Goal: Transaction & Acquisition: Subscribe to service/newsletter

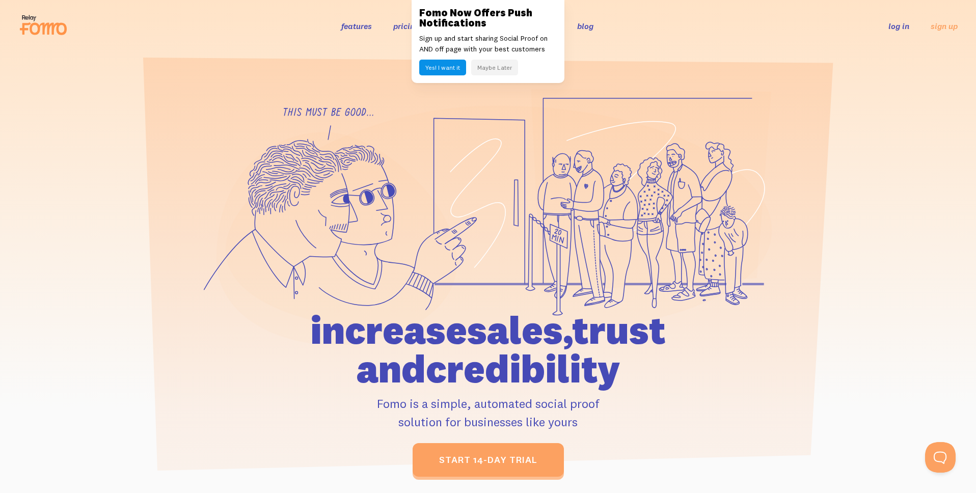
click at [495, 71] on button "Maybe Later" at bounding box center [494, 68] width 47 height 16
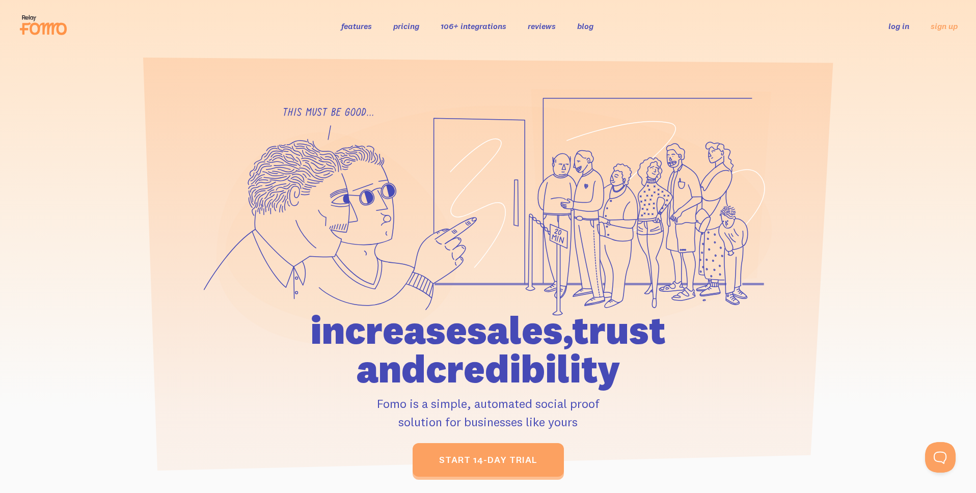
click at [866, 94] on div at bounding box center [488, 283] width 976 height 388
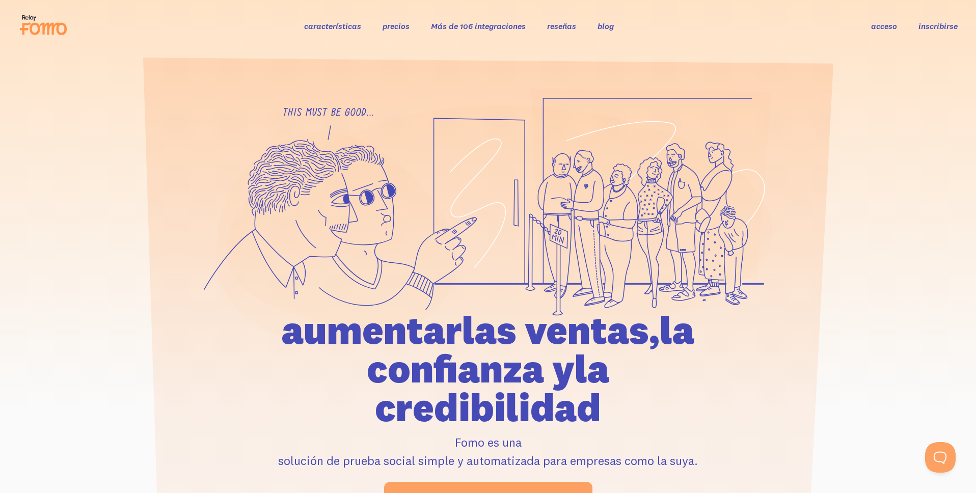
click at [951, 28] on font "inscribirse" at bounding box center [938, 26] width 39 height 10
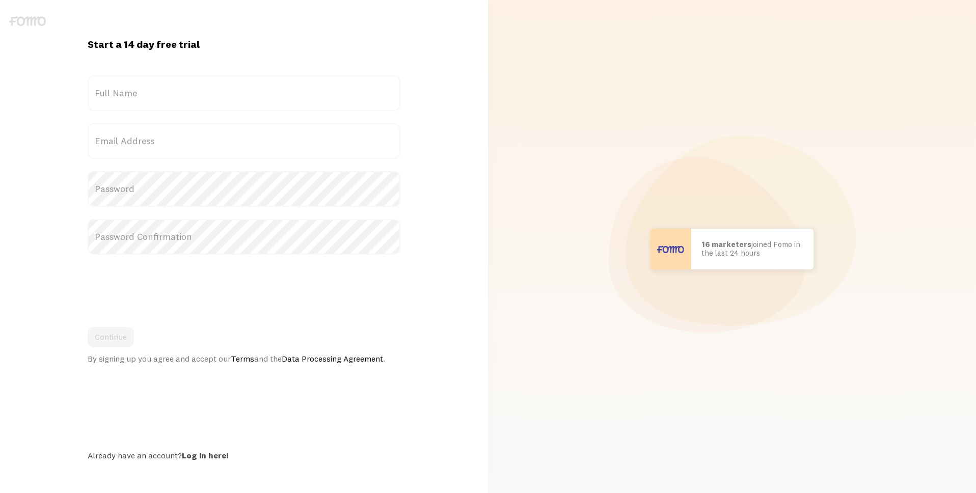
click at [143, 118] on form "Title Full Name Email Address Password Password Confirmation Continue By signin…" at bounding box center [244, 219] width 313 height 288
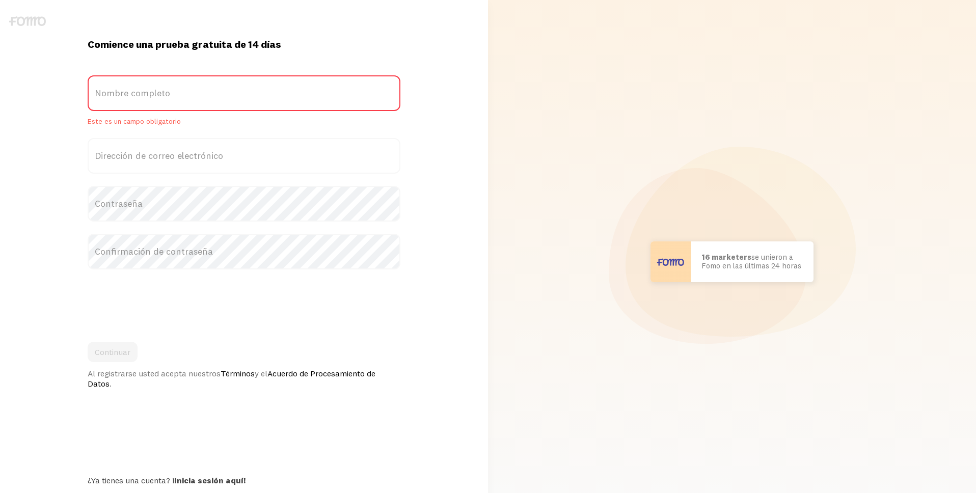
click at [144, 98] on font "Nombre completo" at bounding box center [132, 93] width 75 height 12
click at [144, 98] on input "Nombre completo" at bounding box center [244, 93] width 313 height 36
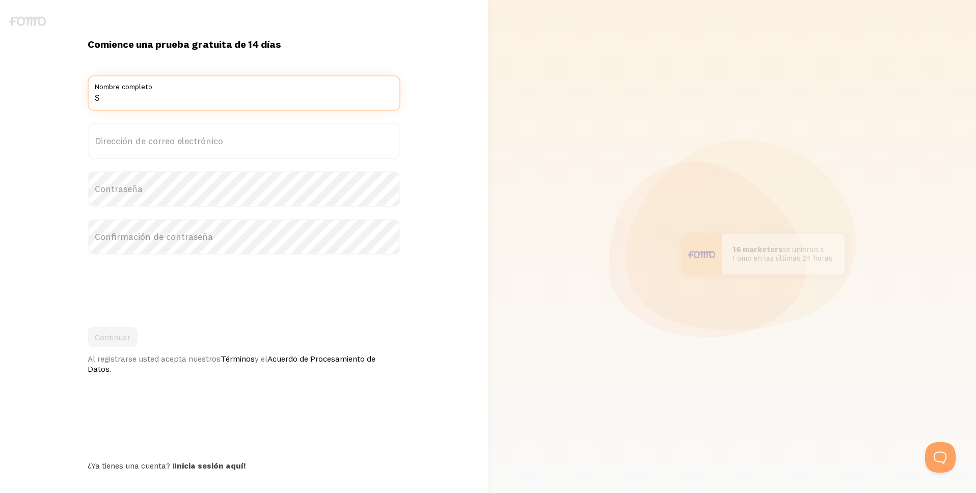
type input "SILVERIO ROS FUENTES"
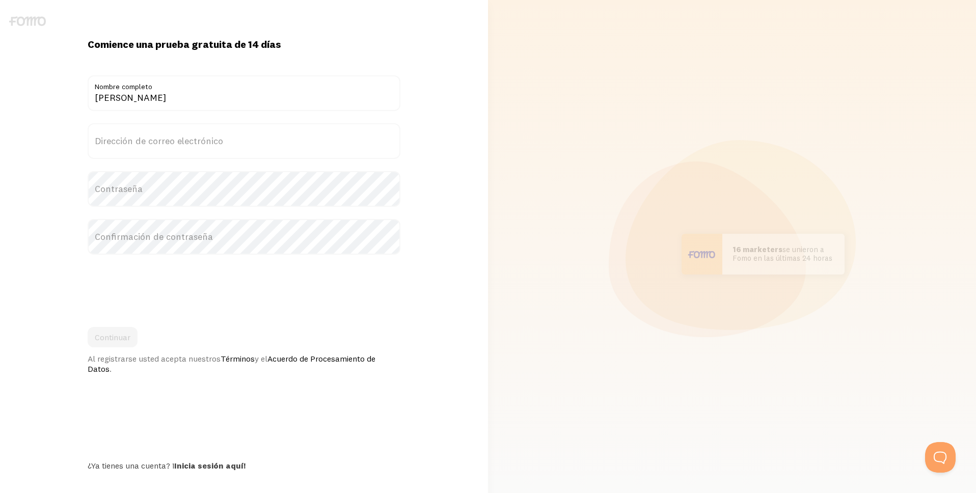
type input "silverioross@gmail.com"
click at [188, 195] on label "Contraseña" at bounding box center [244, 189] width 313 height 36
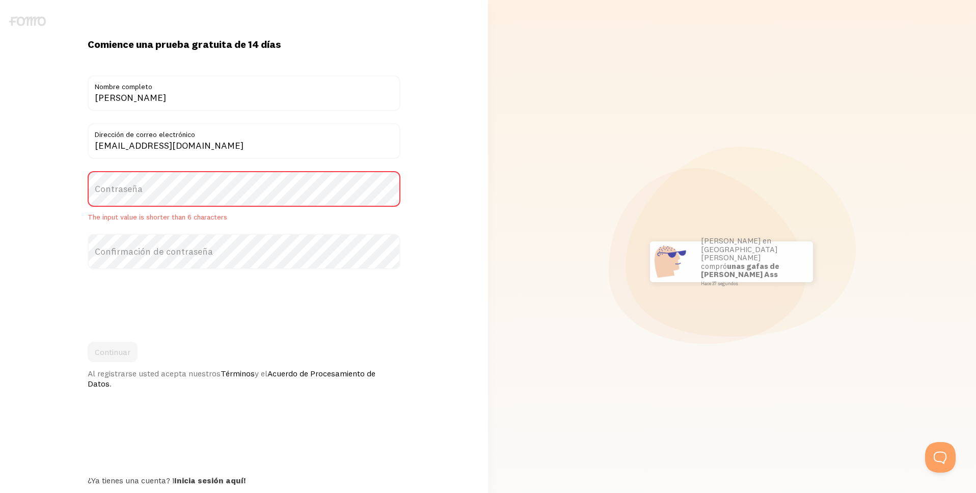
click at [191, 191] on label "Contraseña" at bounding box center [244, 189] width 313 height 36
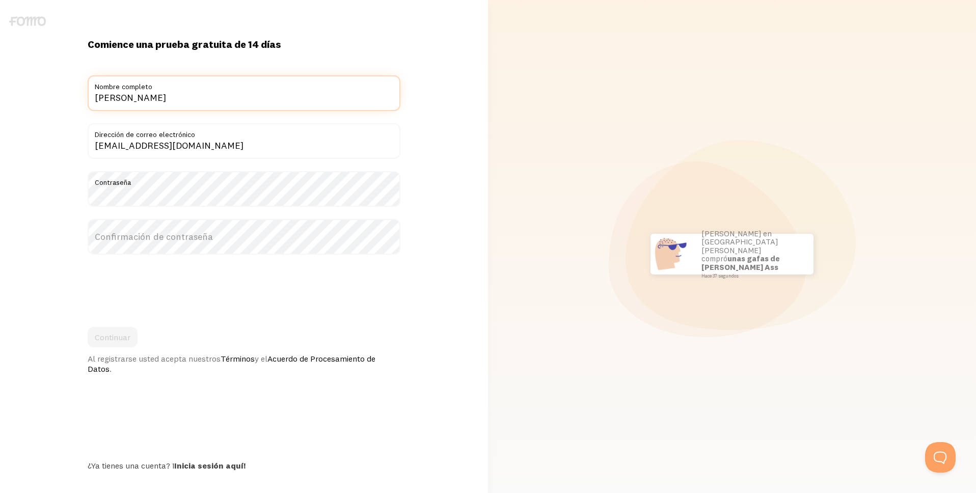
click at [242, 97] on input "[PERSON_NAME] [PERSON_NAME]" at bounding box center [244, 93] width 313 height 36
type input "[PERSON_NAME] [PERSON_NAME]"
click at [312, 112] on form "Título SILVERIO ROS FUENTEs Nombre completo silverioross@gmail.com Dirección de…" at bounding box center [244, 224] width 313 height 299
click at [229, 149] on input "[EMAIL_ADDRESS][DOMAIN_NAME]" at bounding box center [244, 141] width 313 height 36
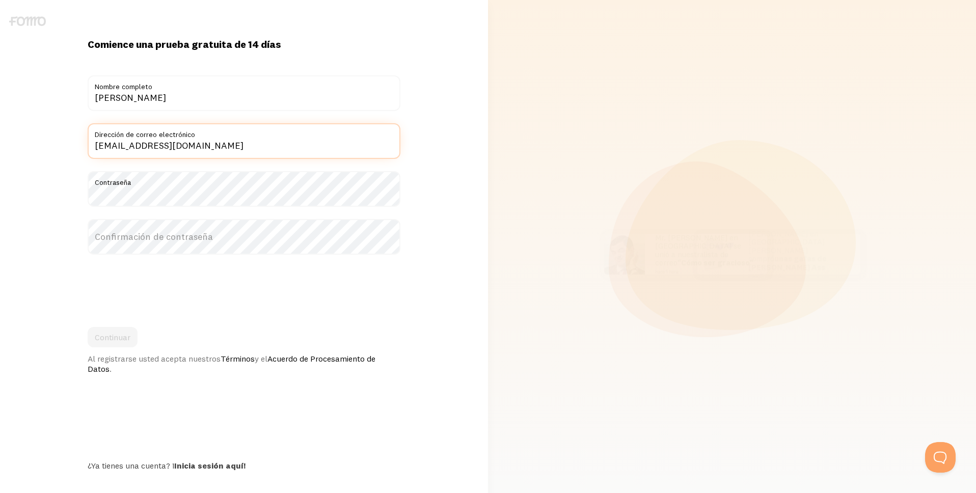
type input "[EMAIL_ADDRESS][DOMAIN_NAME]"
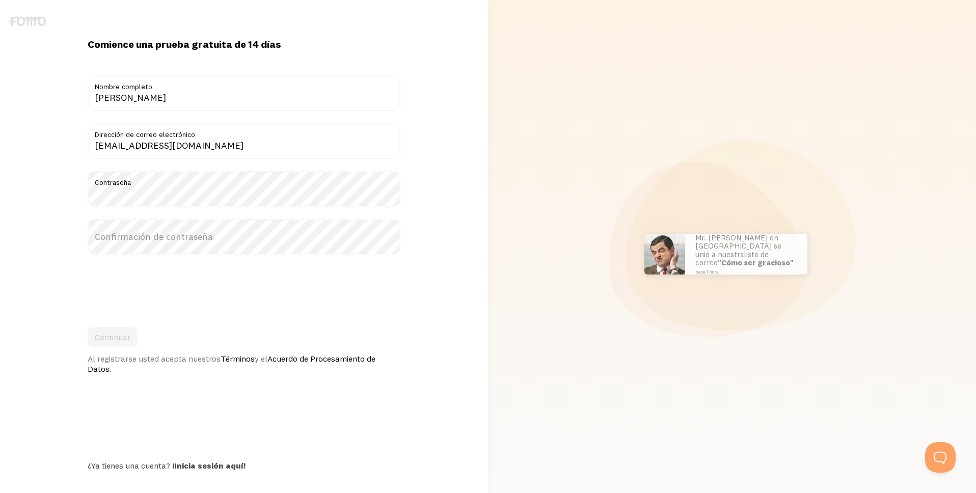
click at [419, 184] on div "Comience una prueba gratuita de 14 días ¡{{ count }} personas se registraron ho…" at bounding box center [244, 254] width 488 height 433
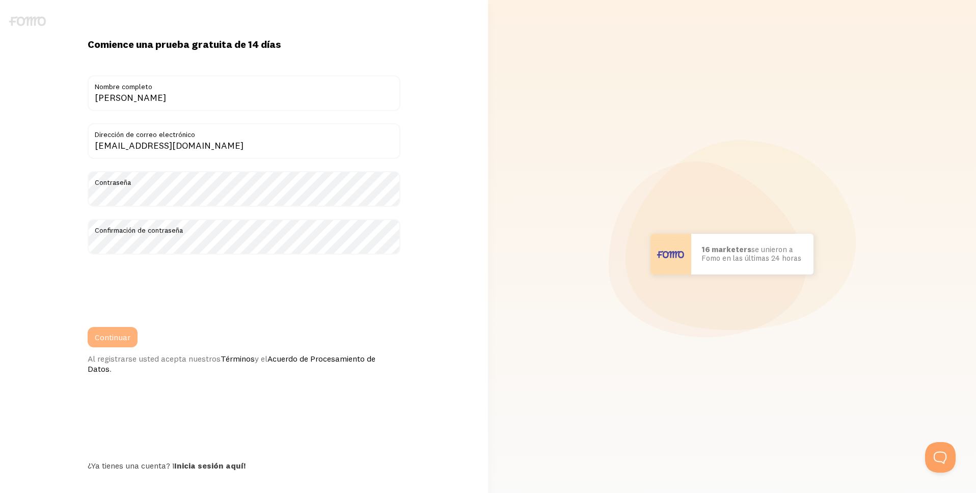
click at [122, 334] on font "Continuar" at bounding box center [113, 337] width 36 height 10
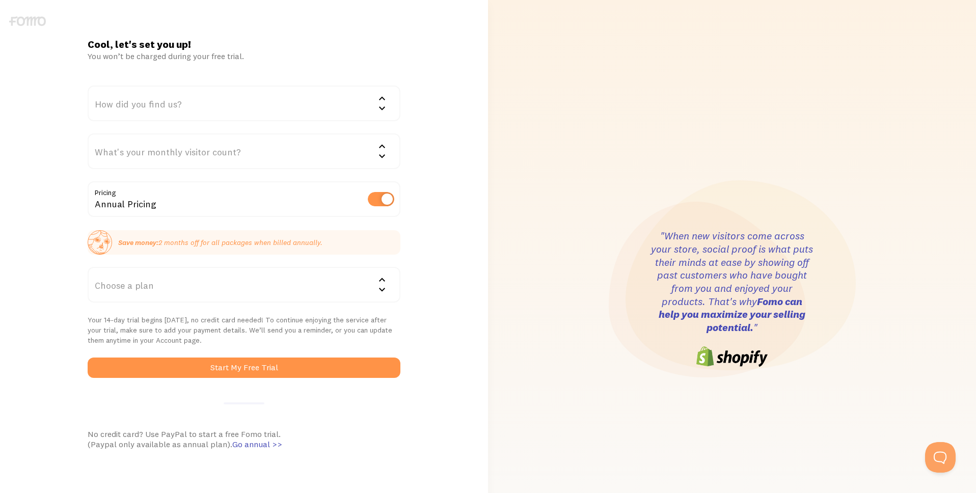
click at [385, 196] on label at bounding box center [381, 199] width 26 height 14
click at [385, 196] on input "checkbox" at bounding box center [381, 199] width 26 height 14
checkbox input "false"
click at [238, 102] on div "How did you find us?" at bounding box center [244, 104] width 313 height 36
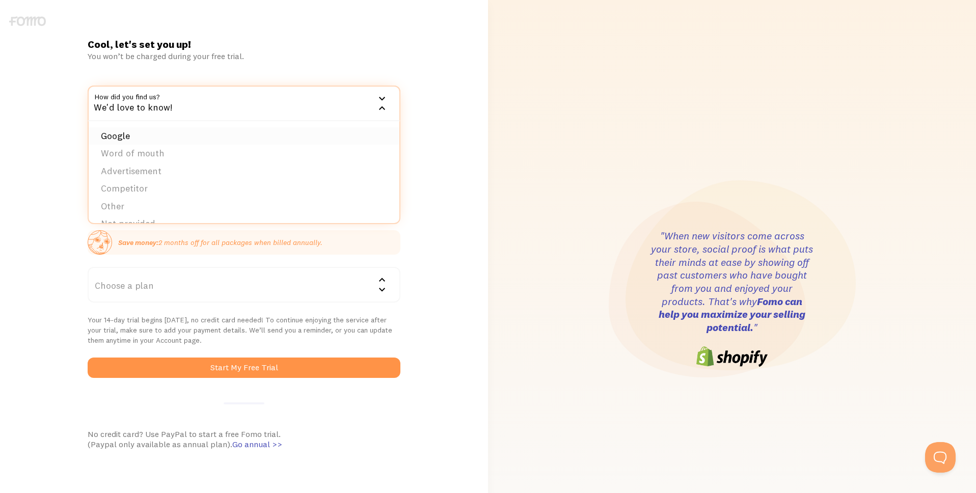
click at [178, 137] on li "Google" at bounding box center [244, 136] width 311 height 18
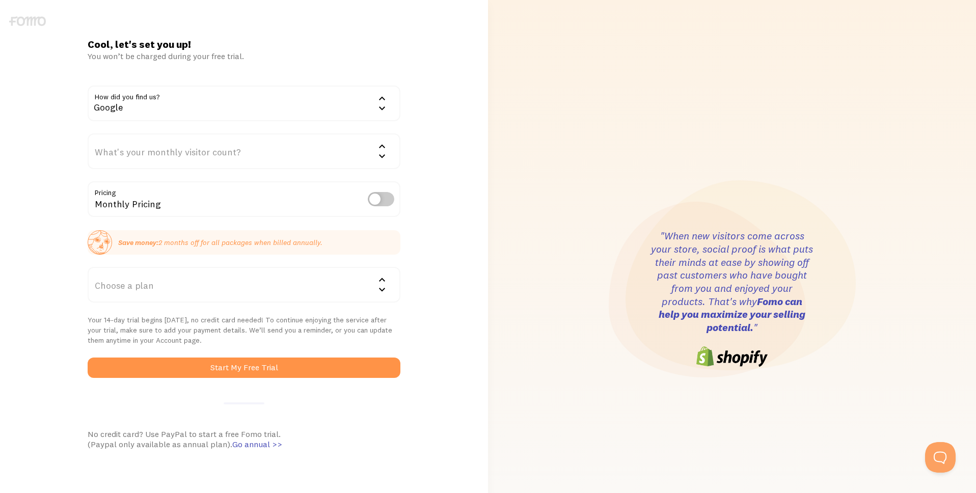
click at [279, 154] on div "What's your monthly visitor count?" at bounding box center [244, 151] width 313 height 36
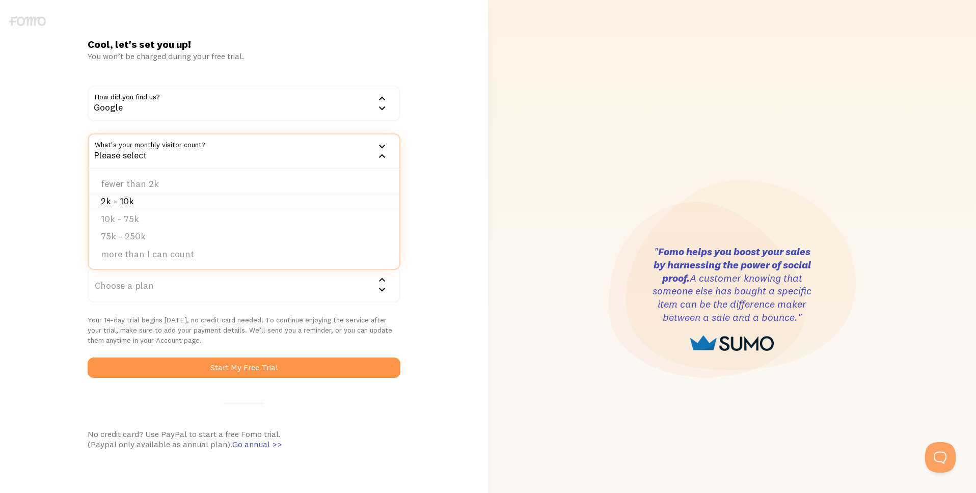
click at [130, 201] on li "2k - 10k" at bounding box center [244, 202] width 311 height 18
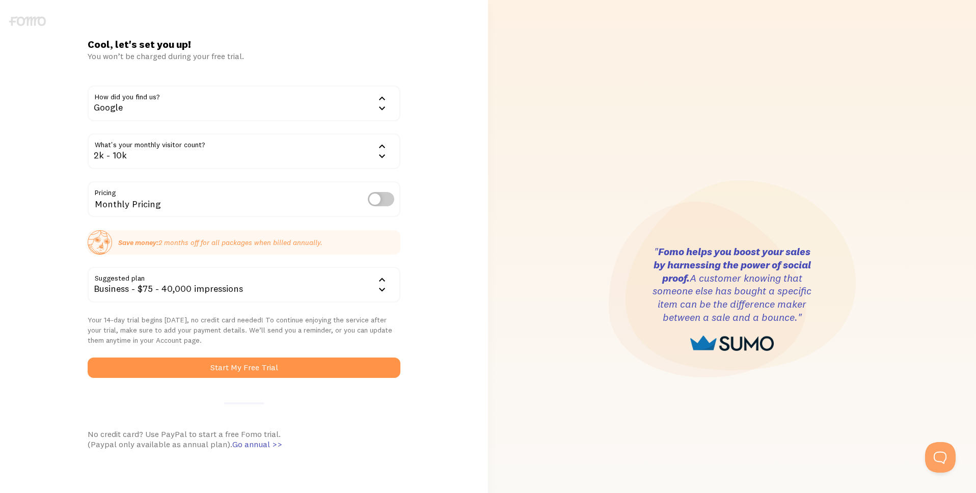
click at [485, 227] on div "Cool, let's set you up! You won’t be charged during your free trial. How did yo…" at bounding box center [244, 299] width 488 height 598
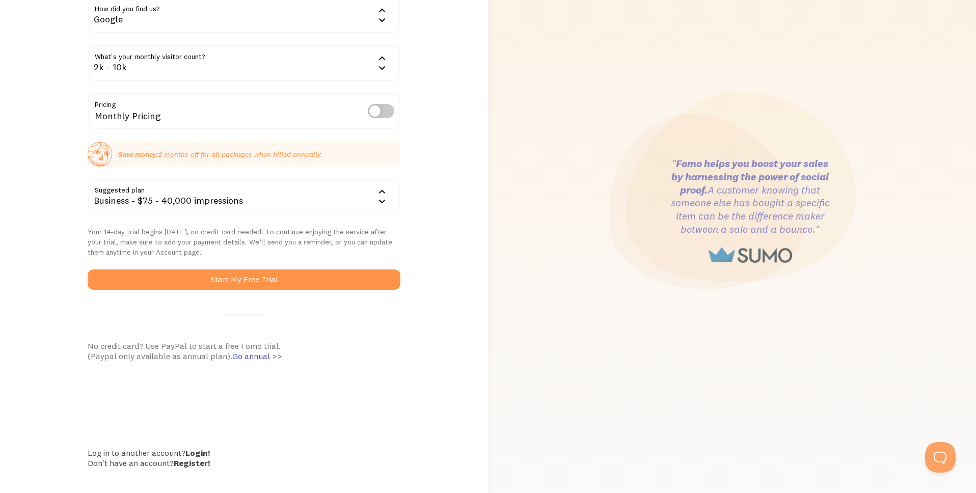
scroll to position [92, 0]
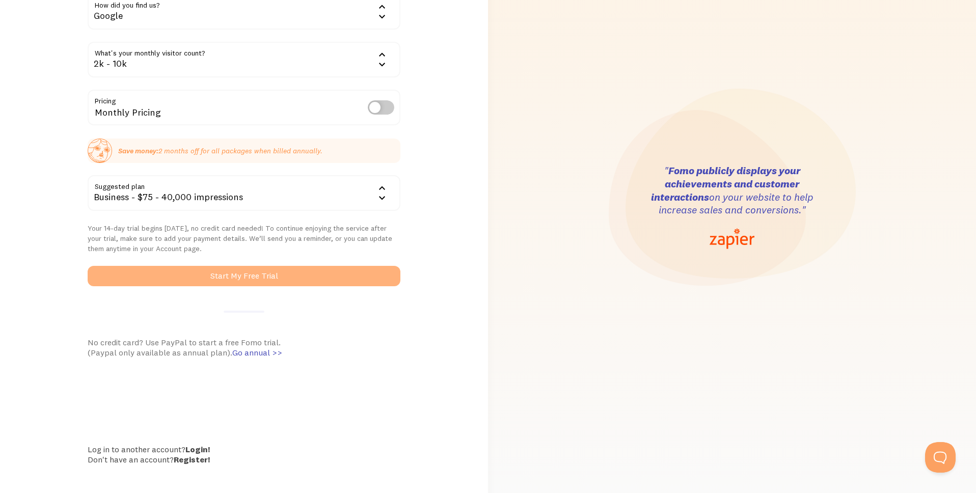
click at [337, 278] on button "Start My Free Trial" at bounding box center [244, 276] width 313 height 20
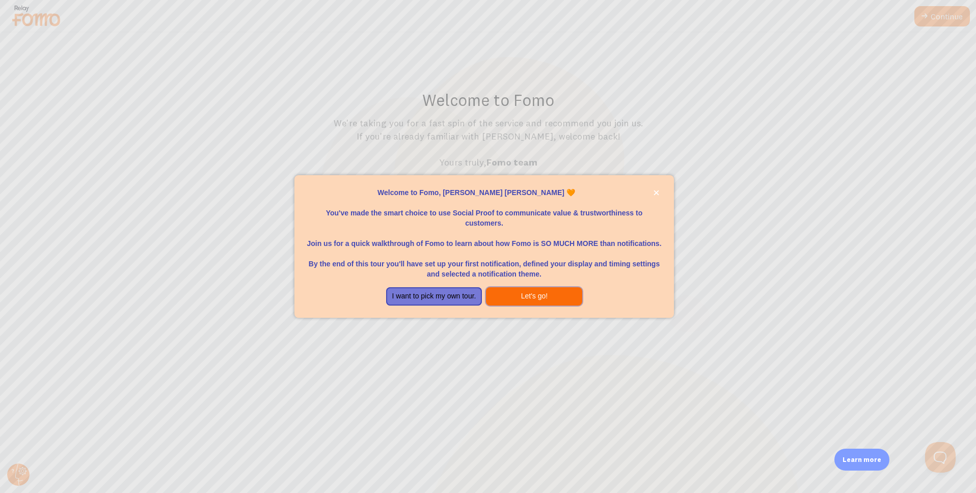
click at [545, 295] on button "Let's go!" at bounding box center [534, 296] width 96 height 18
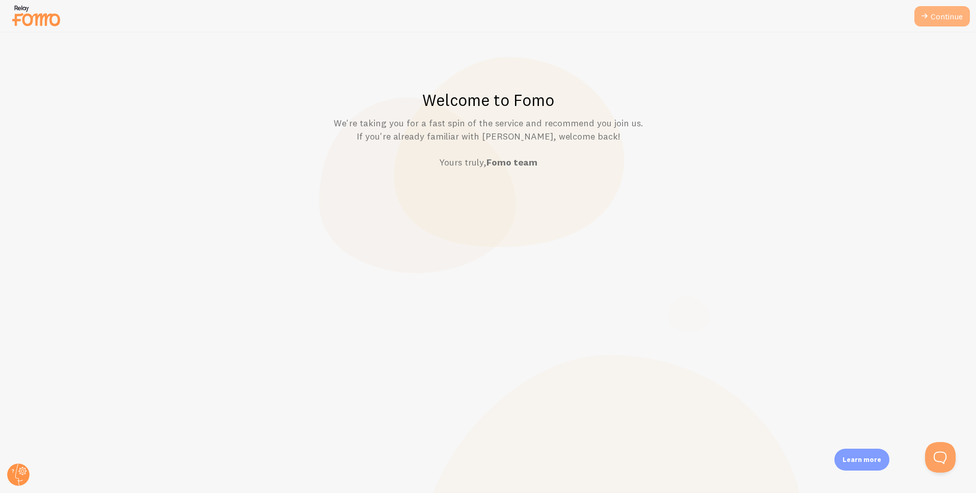
click at [960, 18] on link "Continue" at bounding box center [942, 16] width 56 height 20
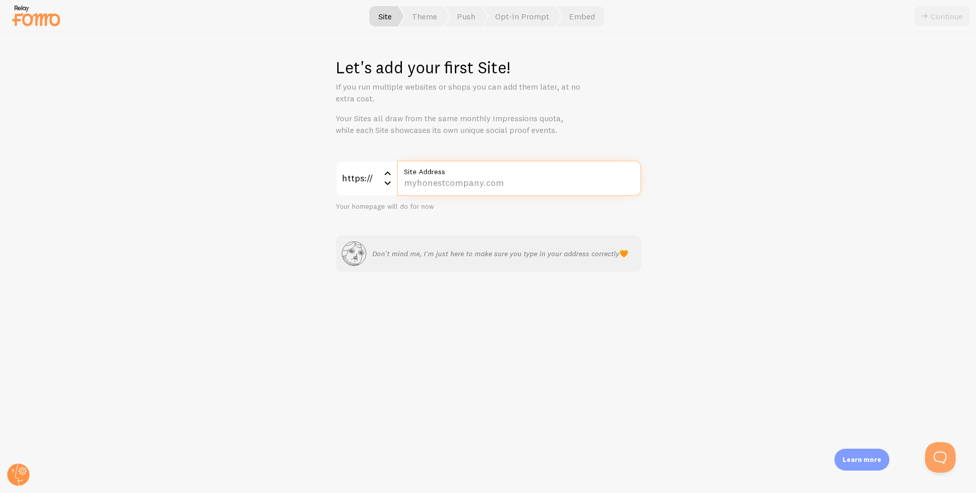
click at [481, 182] on input "Site Address" at bounding box center [519, 178] width 245 height 36
type input "[DOMAIN_NAME]"
click at [854, 128] on div "Let's add your first Site! If you run multiple websites or shops you can add th…" at bounding box center [489, 263] width 976 height 461
click at [951, 22] on button "Continue" at bounding box center [942, 16] width 56 height 20
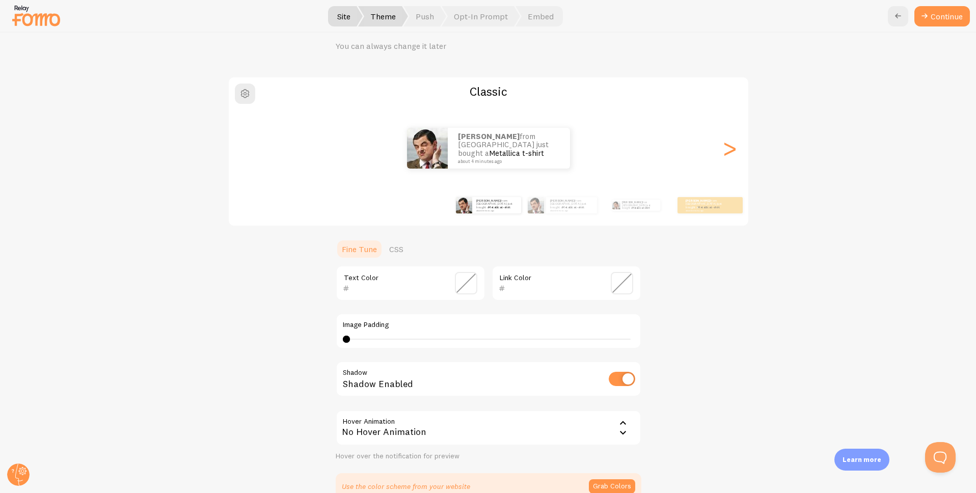
scroll to position [3, 0]
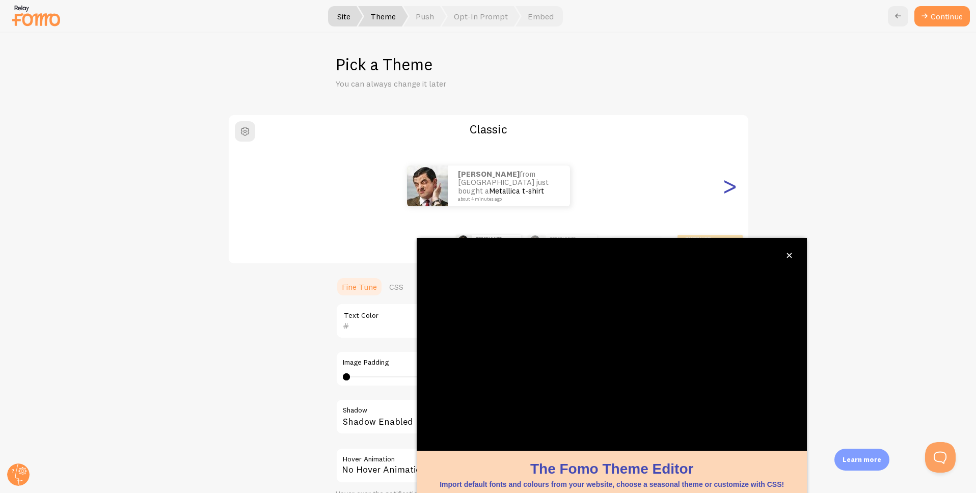
click at [734, 190] on div ">" at bounding box center [730, 185] width 12 height 73
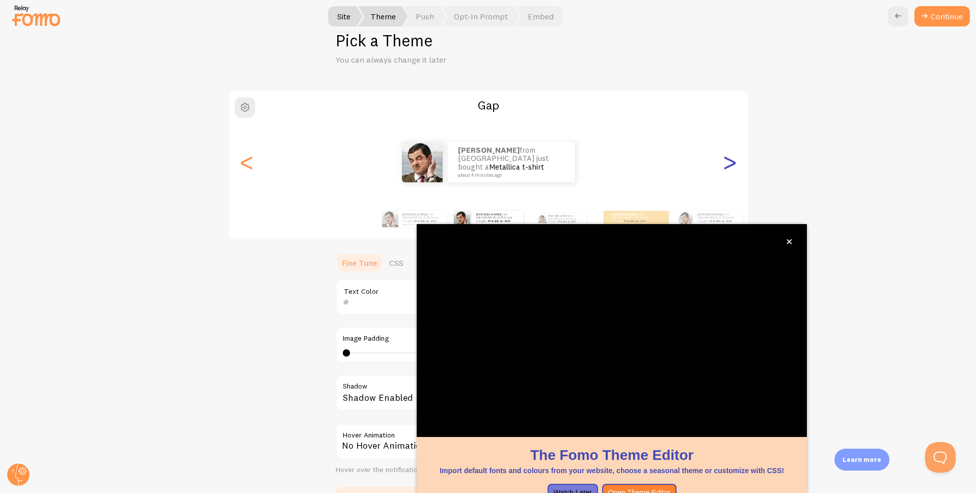
scroll to position [27, 0]
click at [734, 190] on div ">" at bounding box center [730, 161] width 12 height 73
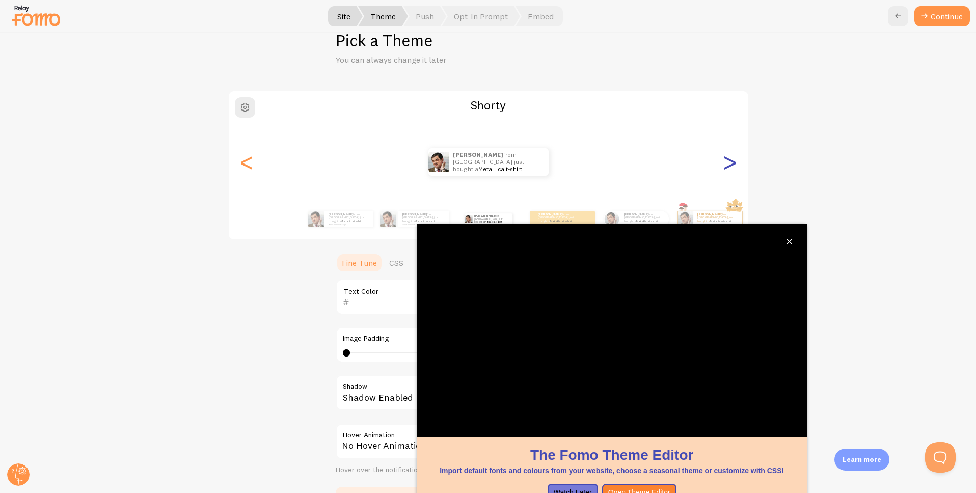
click at [734, 190] on div ">" at bounding box center [730, 161] width 12 height 73
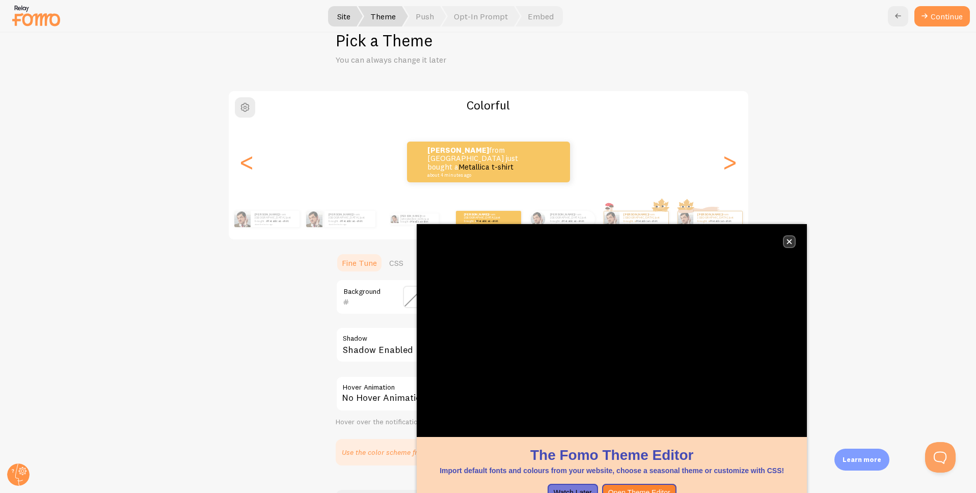
click at [790, 242] on icon "close," at bounding box center [789, 241] width 5 height 5
click at [733, 167] on div ">" at bounding box center [730, 161] width 12 height 73
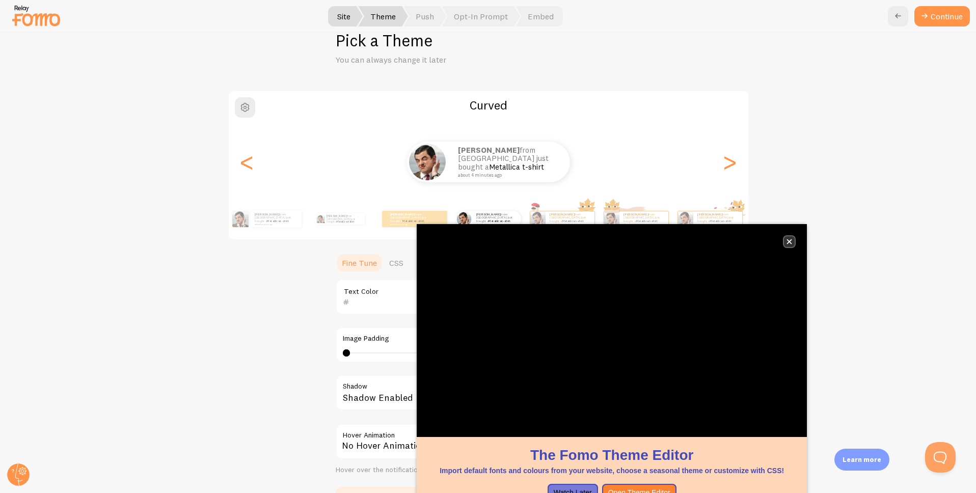
click at [788, 241] on icon "close," at bounding box center [790, 242] width 6 height 6
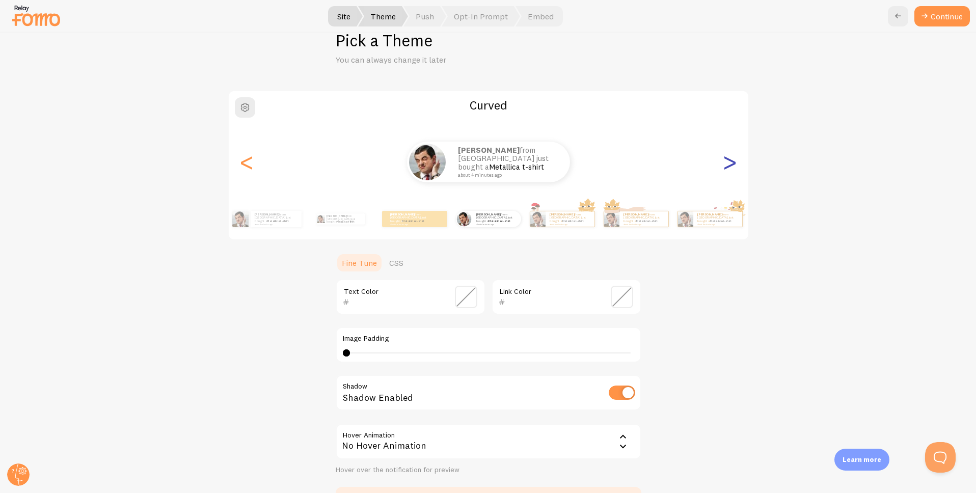
click at [725, 155] on div ">" at bounding box center [730, 161] width 12 height 73
type input "0"
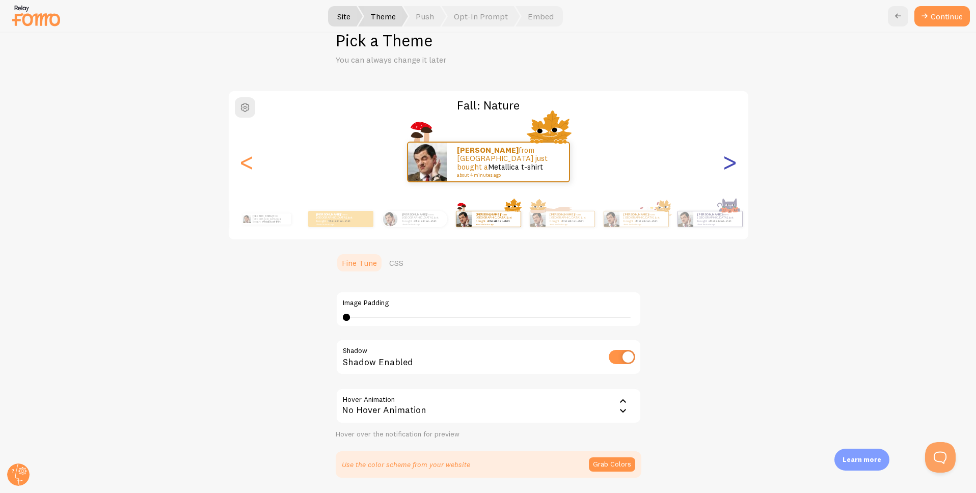
click at [730, 167] on div ">" at bounding box center [730, 161] width 12 height 73
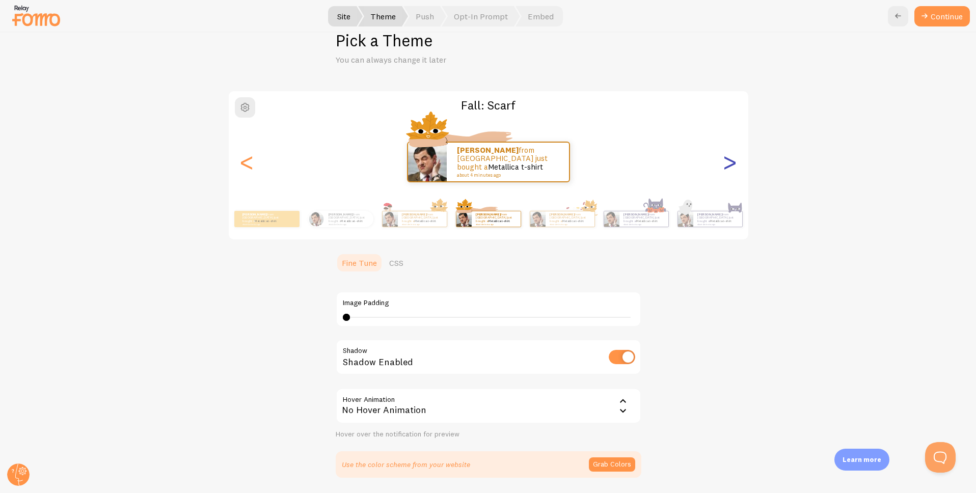
click at [730, 167] on div ">" at bounding box center [730, 161] width 12 height 73
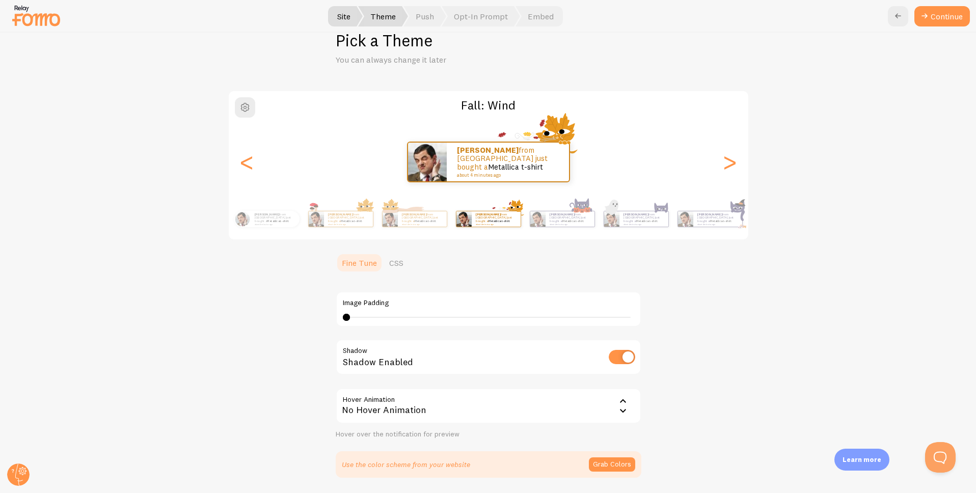
click at [253, 160] on div "<" at bounding box center [247, 161] width 12 height 73
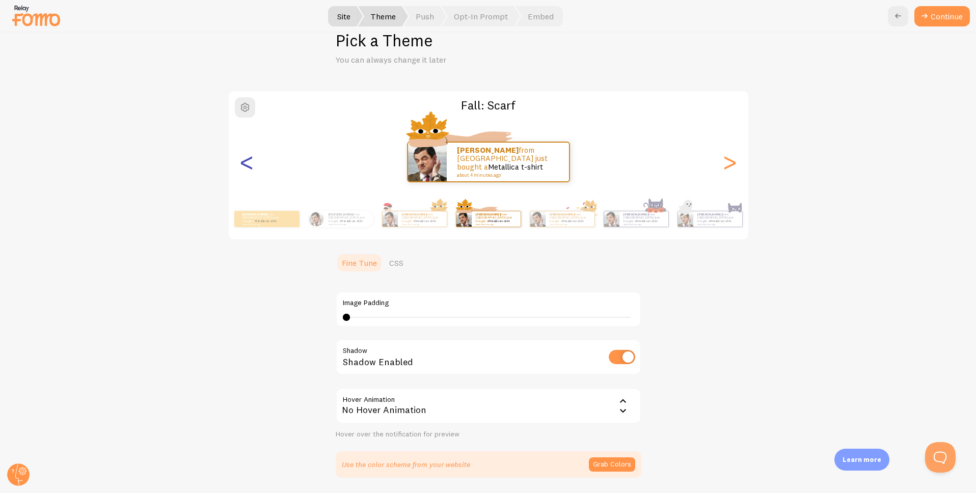
click at [253, 160] on div "<" at bounding box center [247, 161] width 12 height 73
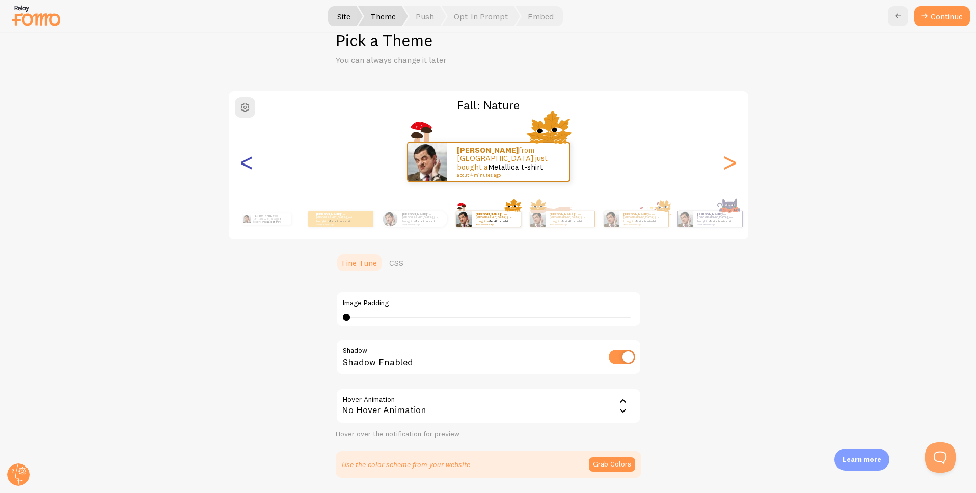
click at [253, 160] on div "<" at bounding box center [247, 161] width 12 height 73
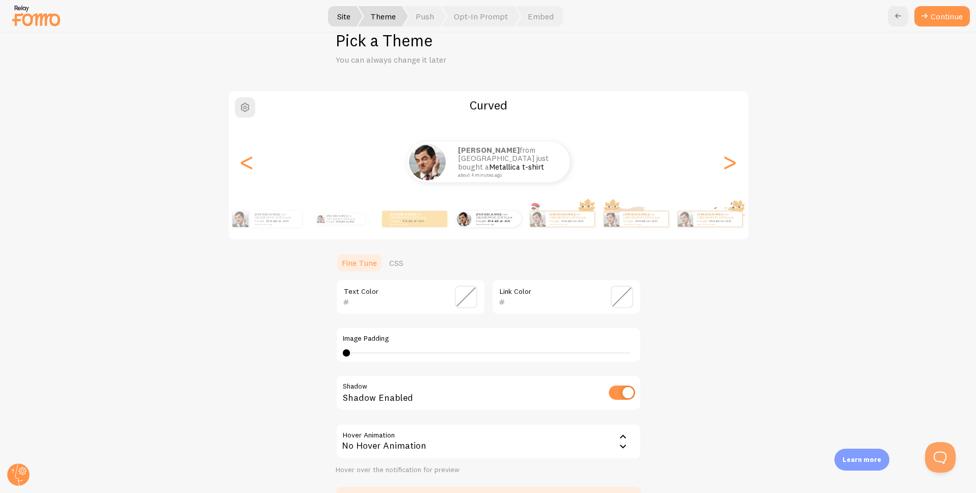
click at [468, 300] on span at bounding box center [466, 297] width 22 height 22
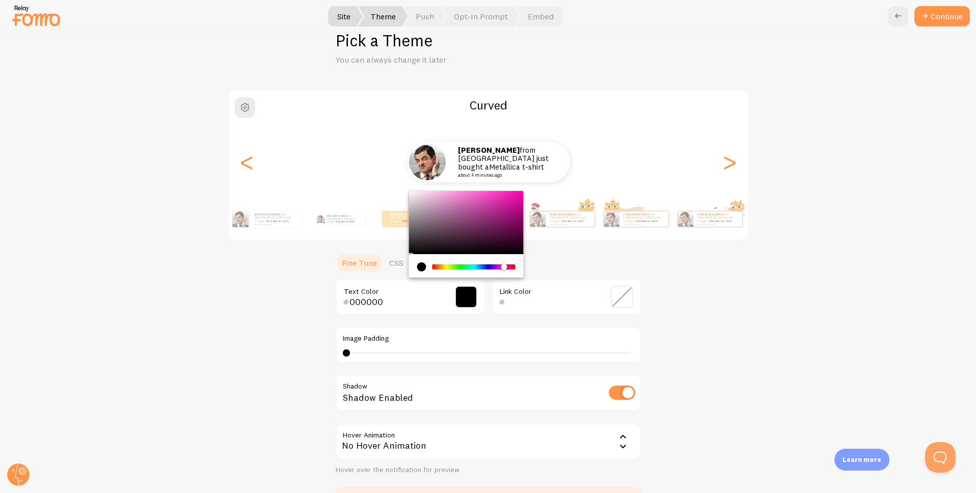
click at [504, 267] on div "Chrome color picker" at bounding box center [473, 266] width 81 height 5
drag, startPoint x: 503, startPoint y: 267, endPoint x: 514, endPoint y: 266, distance: 10.2
click at [514, 266] on div "Chrome color picker" at bounding box center [512, 267] width 6 height 6
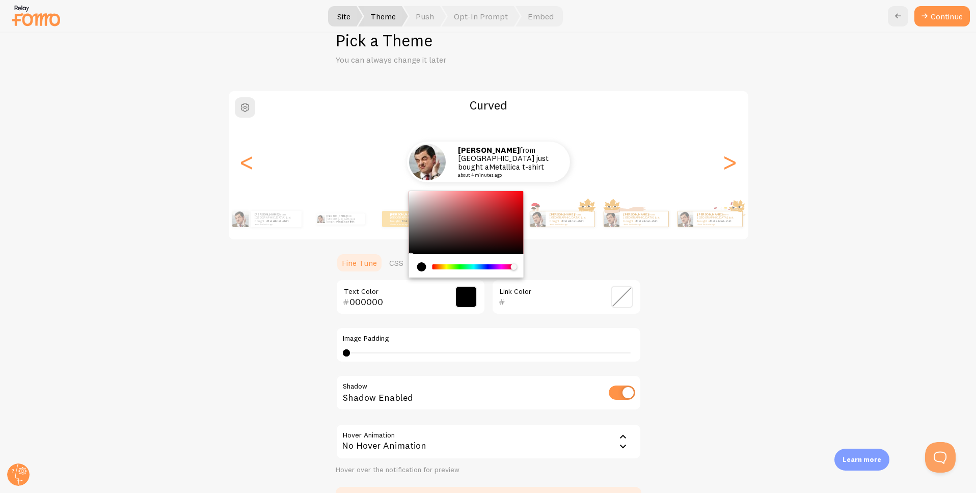
click at [424, 266] on div "current color is #000000" at bounding box center [421, 266] width 9 height 9
drag, startPoint x: 492, startPoint y: 239, endPoint x: 504, endPoint y: 239, distance: 12.2
click at [504, 239] on div "Chrome color picker" at bounding box center [466, 222] width 115 height 63
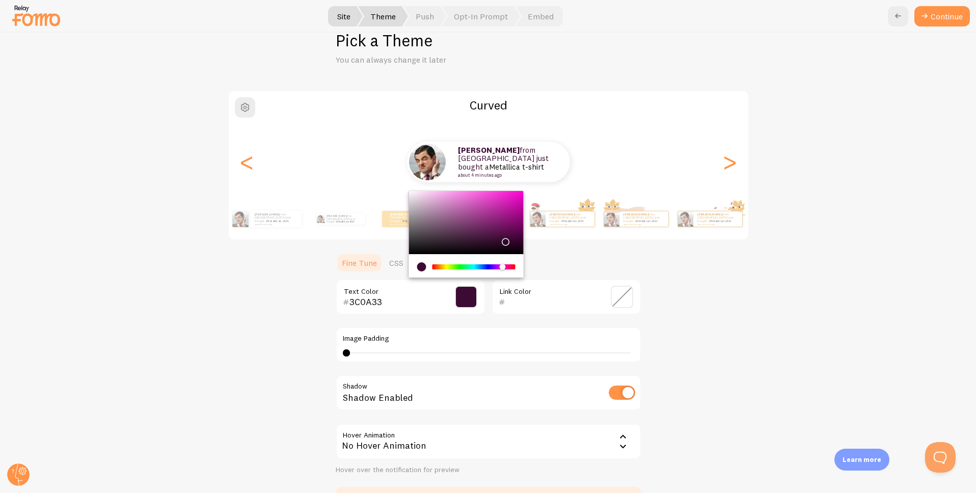
click at [503, 267] on div "Chrome color picker" at bounding box center [473, 266] width 81 height 5
drag, startPoint x: 516, startPoint y: 208, endPoint x: 511, endPoint y: 212, distance: 6.5
click at [516, 207] on div "Chrome color picker" at bounding box center [518, 210] width 6 height 6
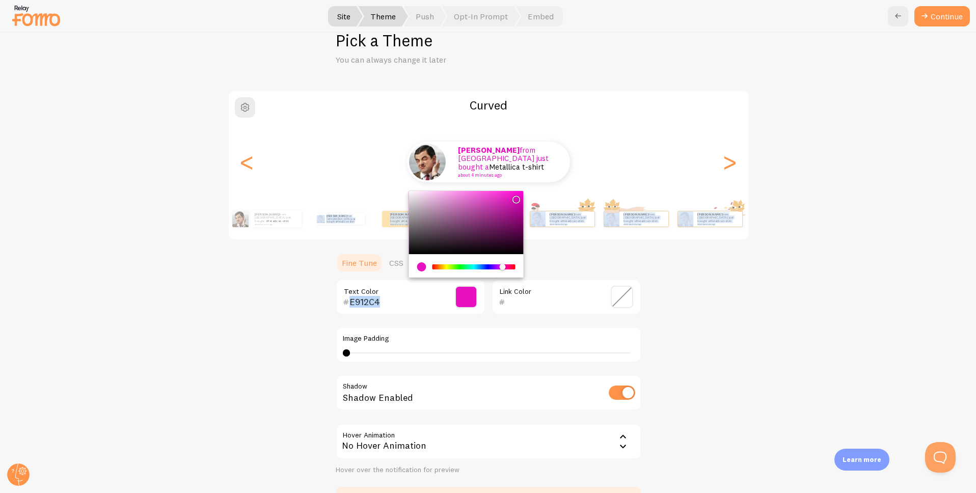
type input "EB11C6"
click at [515, 196] on div "Chrome color picker" at bounding box center [466, 222] width 115 height 63
click at [601, 264] on ul "Fine Tune CSS" at bounding box center [489, 263] width 306 height 20
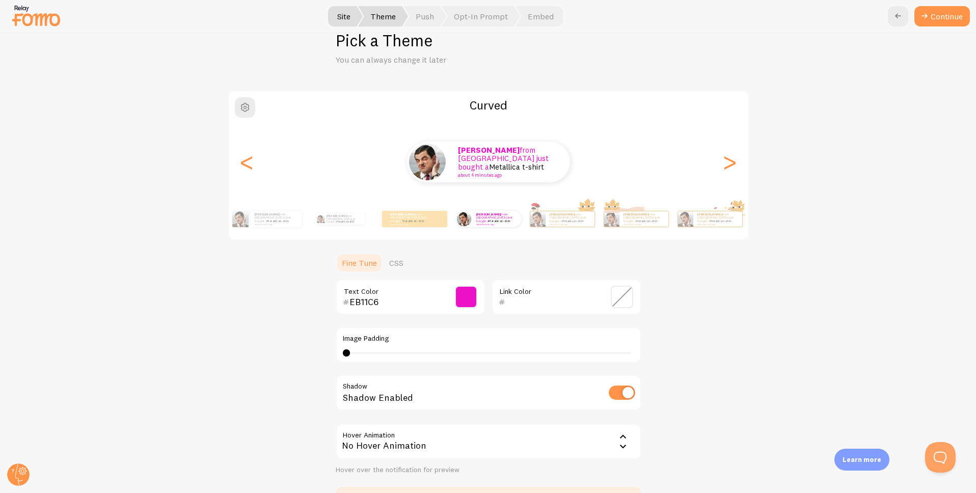
click at [624, 296] on span at bounding box center [622, 297] width 22 height 22
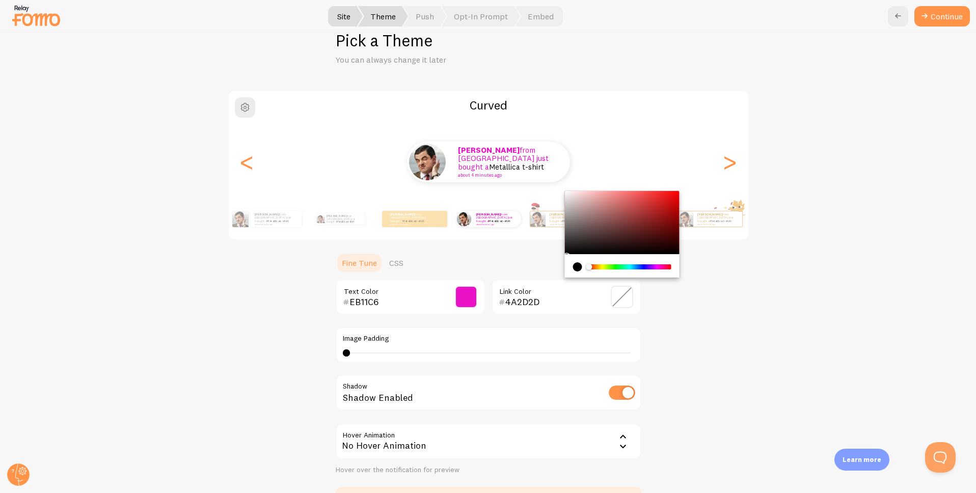
click at [609, 236] on div "Chrome color picker" at bounding box center [621, 222] width 115 height 63
drag, startPoint x: 609, startPoint y: 235, endPoint x: 647, endPoint y: 211, distance: 45.8
click at [647, 211] on div "Chrome color picker" at bounding box center [647, 214] width 6 height 6
type input "000000"
drag, startPoint x: 647, startPoint y: 211, endPoint x: 541, endPoint y: 256, distance: 116.0
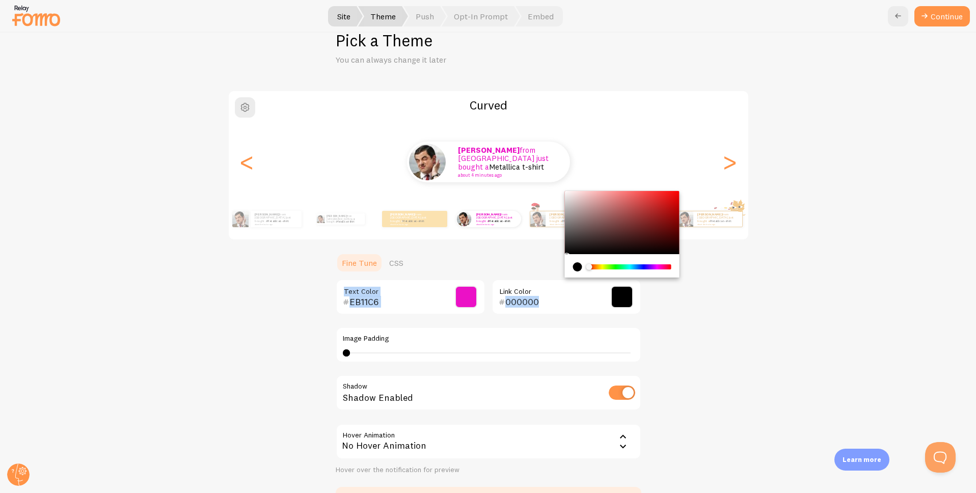
click at [541, 256] on section "Fine Tune CSS EB11C6 Text Color 000000 Link Color Image Padding 4 4 - undefined…" at bounding box center [489, 383] width 306 height 261
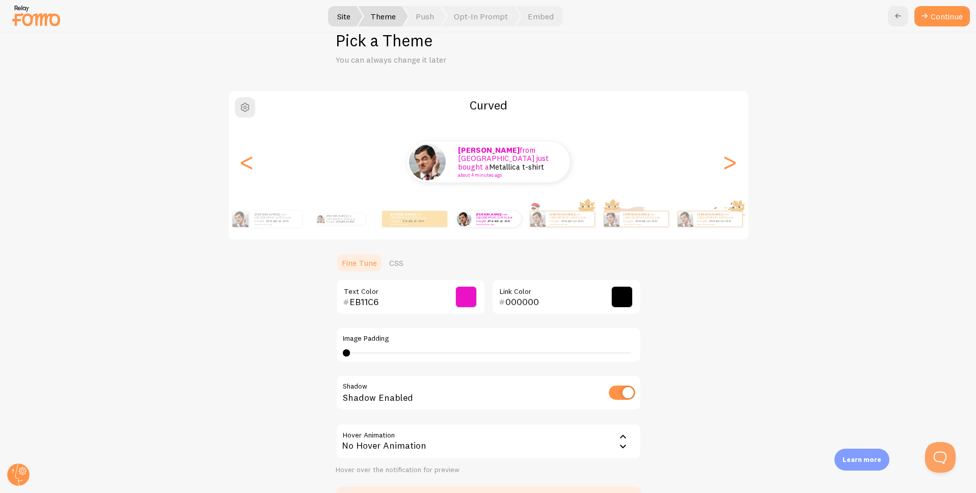
click at [723, 333] on div "Curved [PERSON_NAME] from [GEOGRAPHIC_DATA] just bought a Metallica t-shirt abo…" at bounding box center [488, 301] width 927 height 423
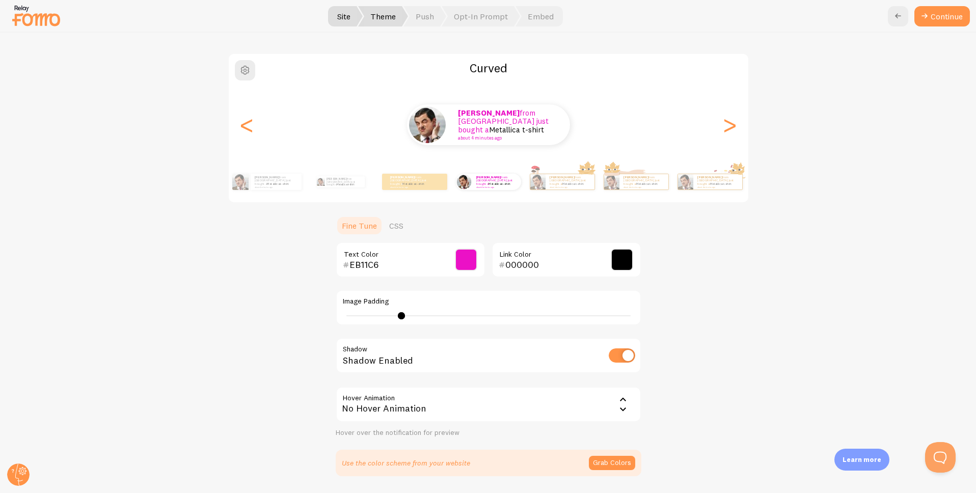
drag, startPoint x: 348, startPoint y: 316, endPoint x: 401, endPoint y: 317, distance: 52.5
click at [401, 317] on div at bounding box center [401, 315] width 7 height 7
drag, startPoint x: 401, startPoint y: 317, endPoint x: 441, endPoint y: 317, distance: 39.7
click at [441, 317] on div at bounding box center [441, 315] width 7 height 7
drag, startPoint x: 441, startPoint y: 317, endPoint x: 483, endPoint y: 319, distance: 42.3
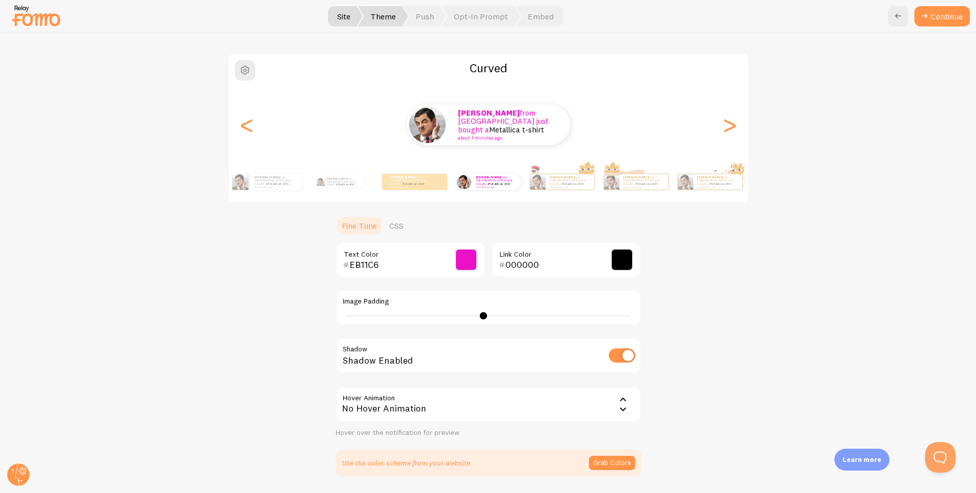
click at [483, 319] on div at bounding box center [483, 315] width 7 height 7
drag, startPoint x: 482, startPoint y: 319, endPoint x: 278, endPoint y: 312, distance: 204.4
click at [278, 312] on div "Curved [PERSON_NAME] from [GEOGRAPHIC_DATA] just bought a Metallica t-shirt abo…" at bounding box center [488, 264] width 927 height 423
click at [523, 304] on div "Image Padding 21" at bounding box center [489, 306] width 306 height 36
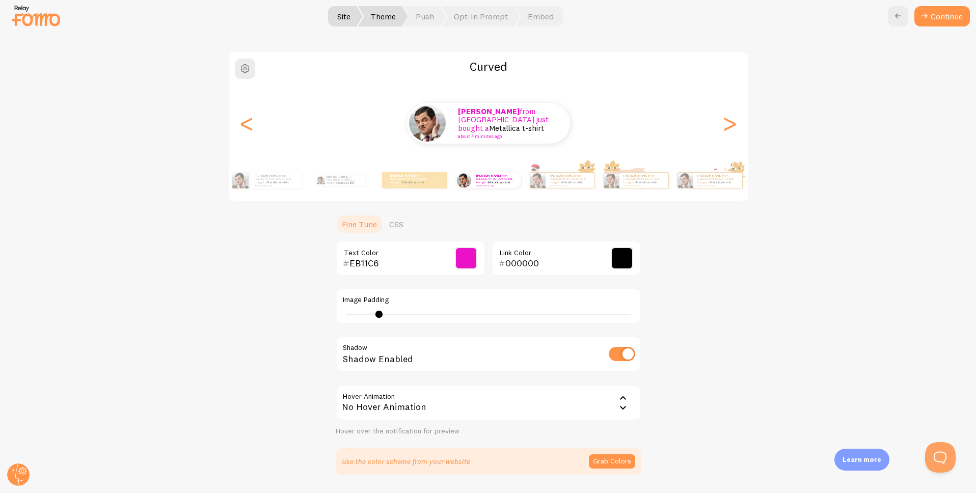
type input "4"
drag, startPoint x: 409, startPoint y: 316, endPoint x: 337, endPoint y: 314, distance: 71.9
click at [337, 314] on div "Image Padding 4" at bounding box center [489, 306] width 306 height 36
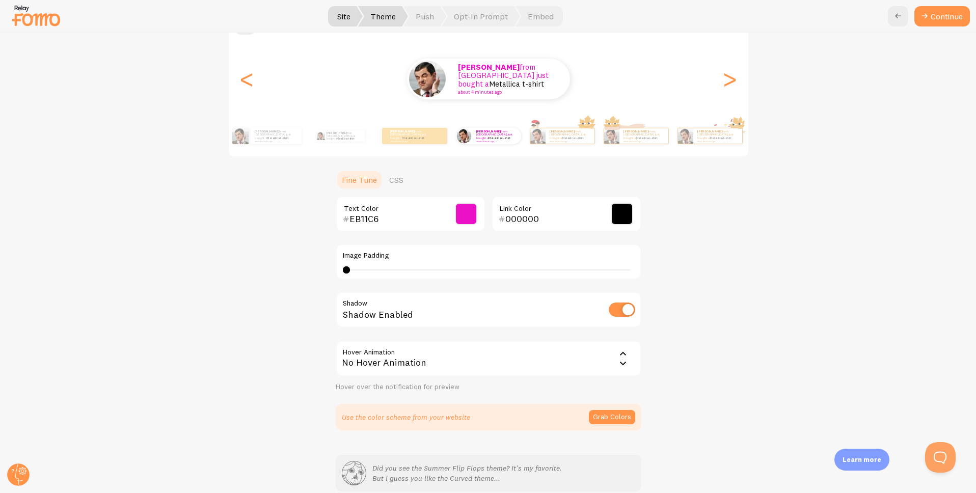
scroll to position [111, 0]
click at [608, 356] on div "No Hover Animation" at bounding box center [489, 358] width 306 height 36
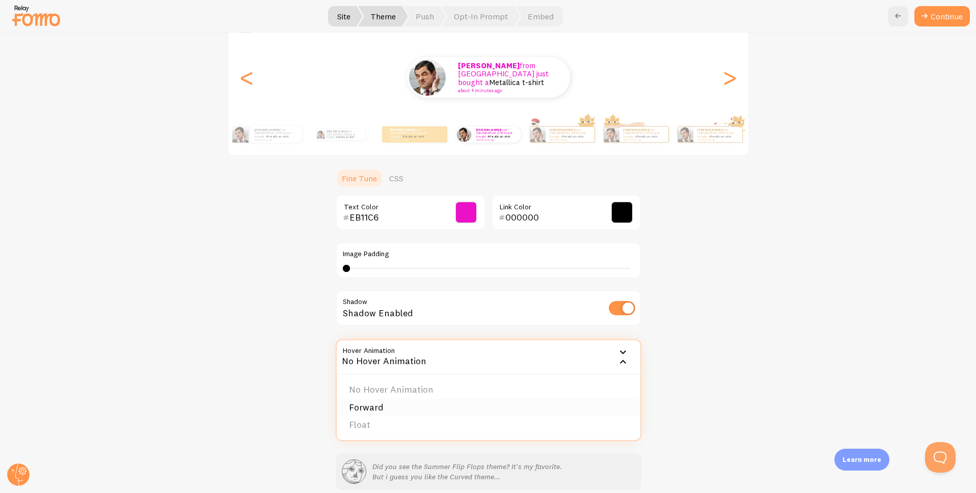
scroll to position [112, 0]
click at [393, 403] on li "Forward" at bounding box center [489, 407] width 304 height 18
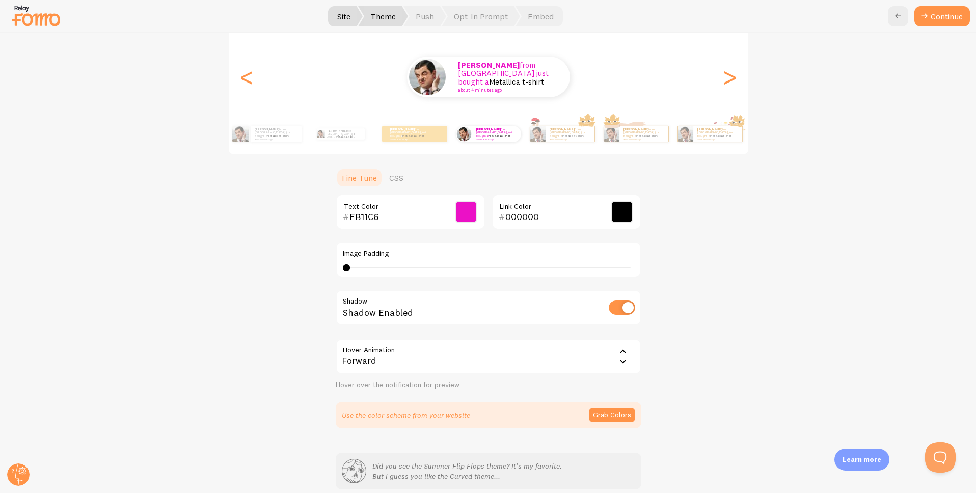
scroll to position [111, 0]
click at [584, 362] on div "Forward" at bounding box center [489, 358] width 306 height 36
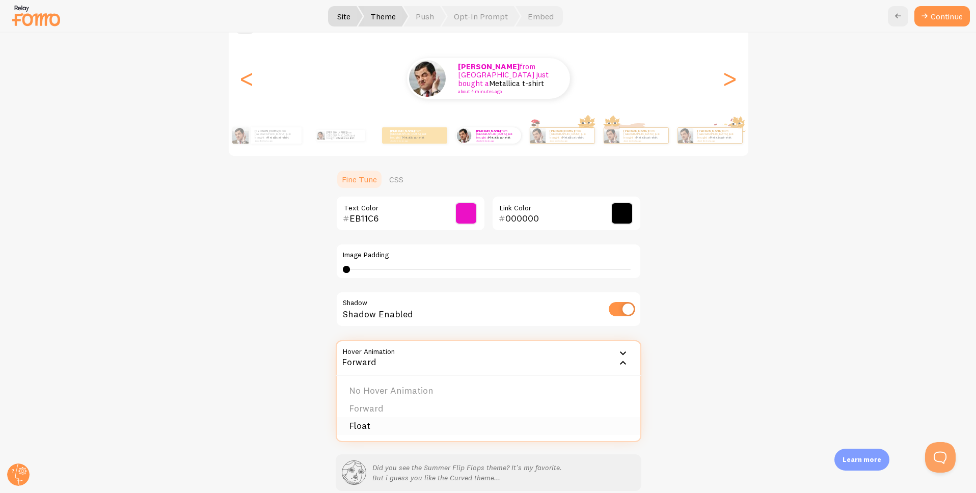
click at [407, 420] on li "Float" at bounding box center [489, 426] width 304 height 18
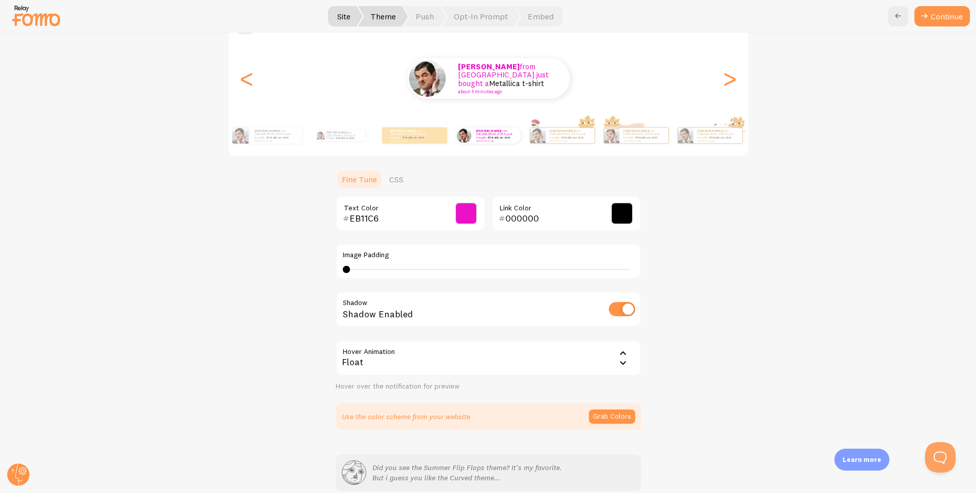
click at [575, 365] on div "Float" at bounding box center [489, 358] width 306 height 36
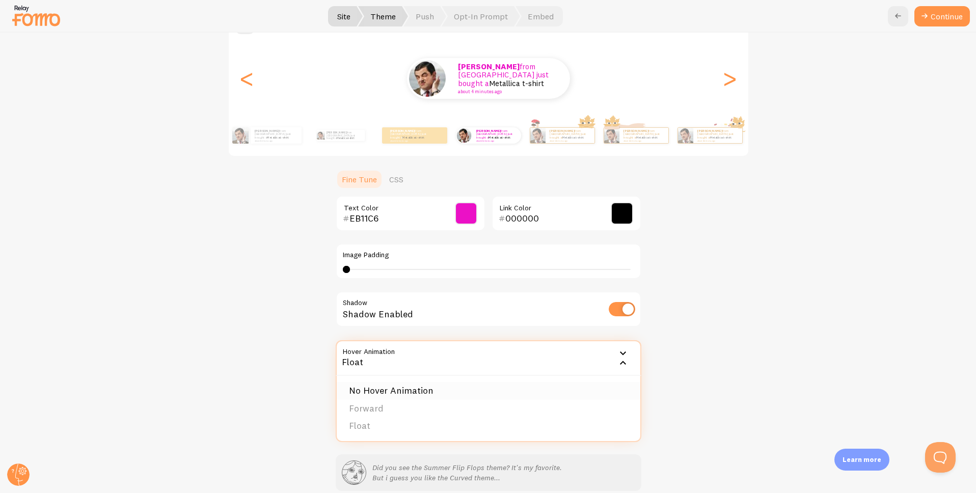
click at [402, 385] on li "No Hover Animation" at bounding box center [489, 391] width 304 height 18
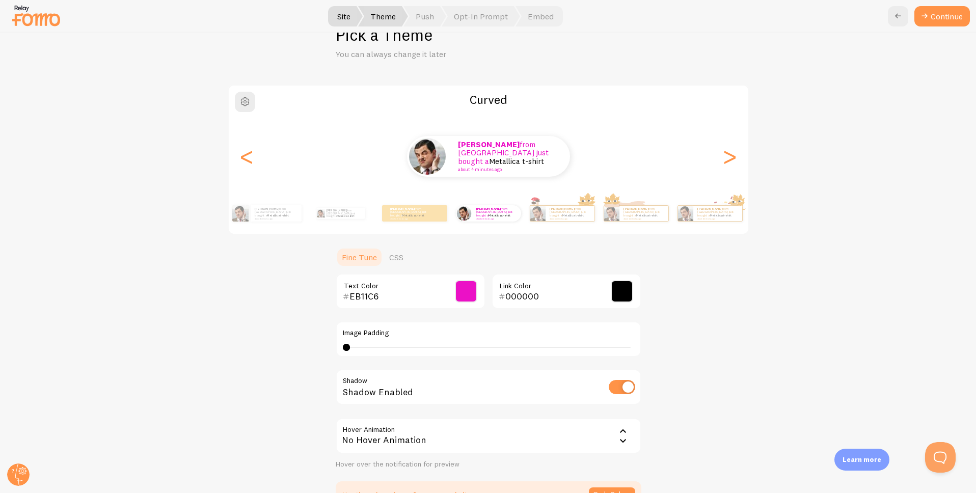
scroll to position [0, 0]
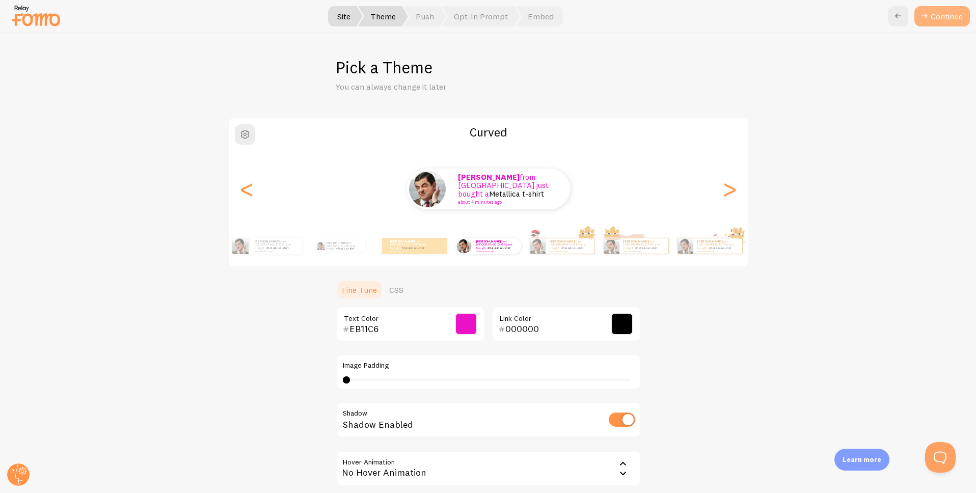
click at [948, 14] on button "Continue" at bounding box center [942, 16] width 56 height 20
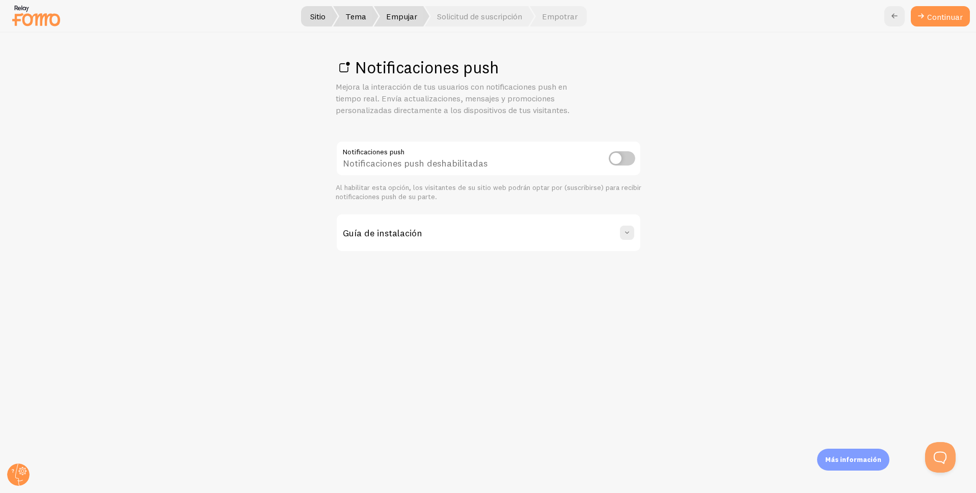
click at [768, 148] on div "Notificaciones push Mejora la interacción de tus usuarios con notificaciones pu…" at bounding box center [489, 263] width 976 height 461
click at [629, 164] on input "checkbox" at bounding box center [622, 158] width 26 height 14
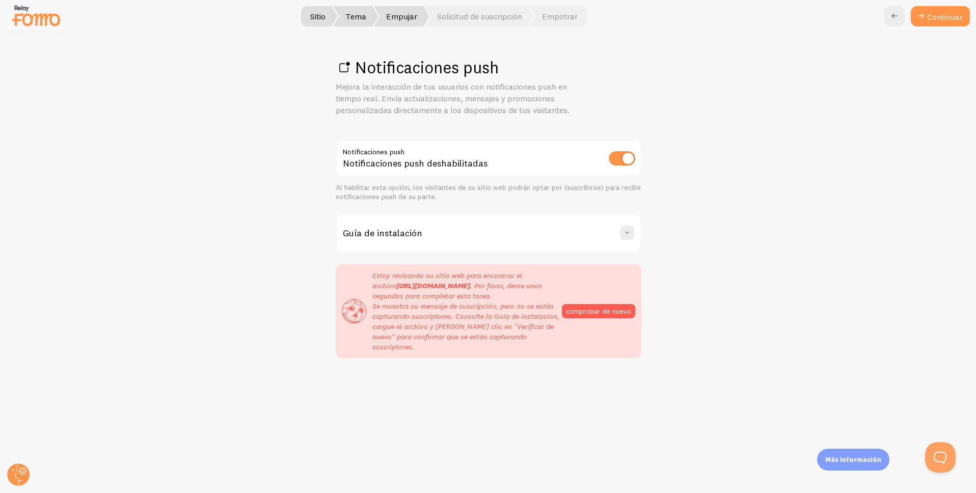
click at [629, 164] on input "checkbox" at bounding box center [622, 158] width 26 height 14
checkbox input "false"
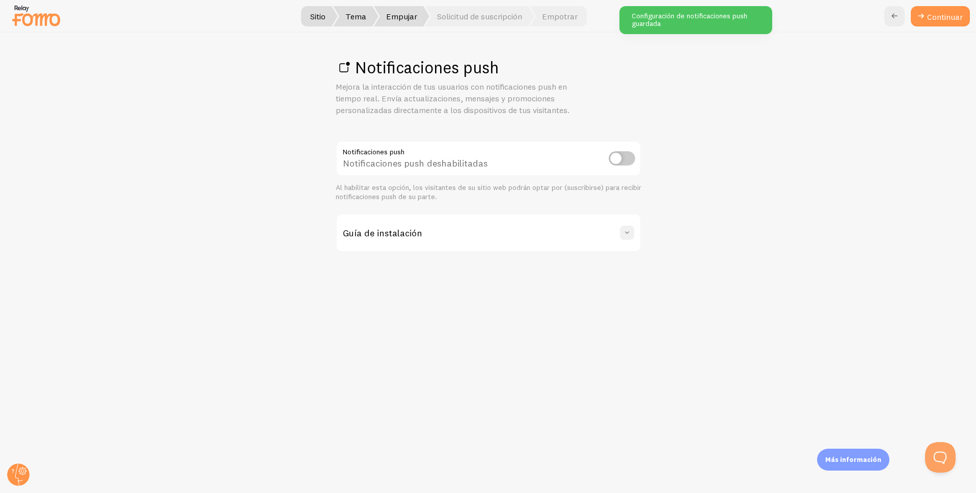
click at [626, 232] on span at bounding box center [627, 233] width 10 height 10
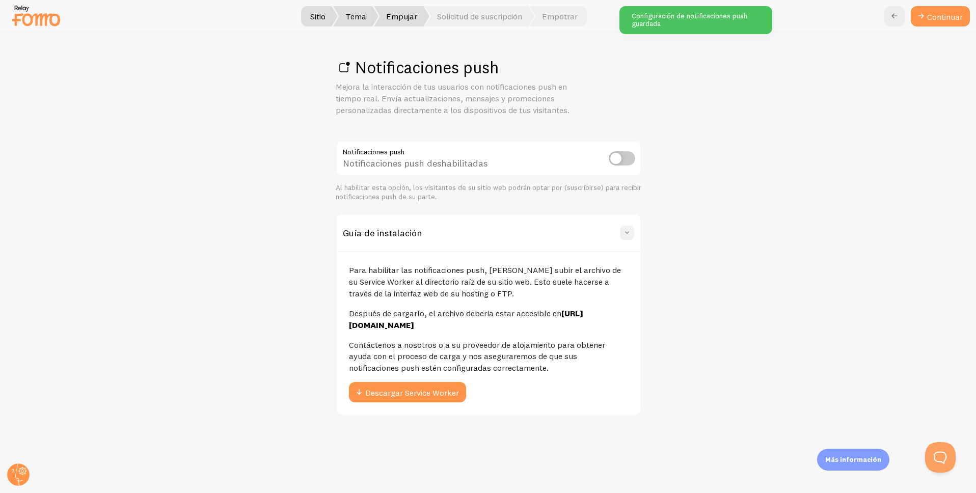
click at [626, 232] on span at bounding box center [627, 233] width 10 height 10
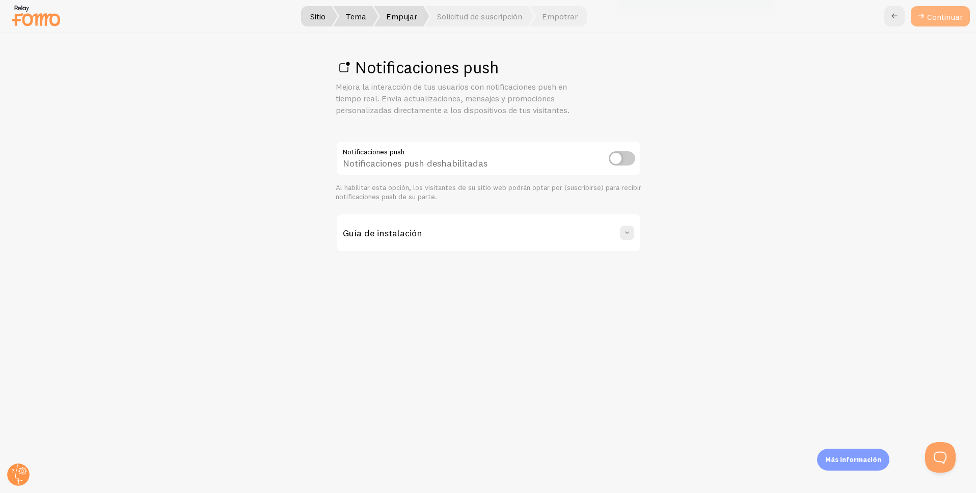
click at [952, 17] on font "Continuar" at bounding box center [945, 17] width 36 height 10
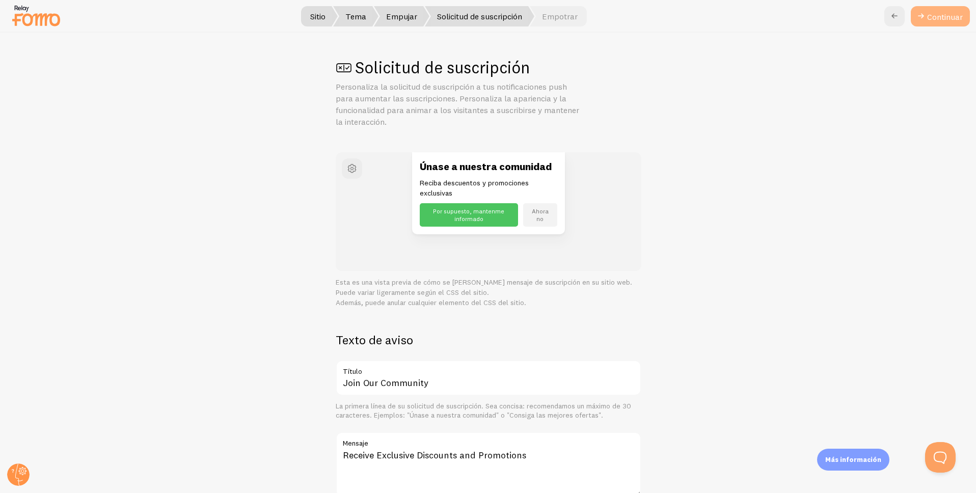
click at [941, 22] on button "Continuar" at bounding box center [940, 16] width 59 height 20
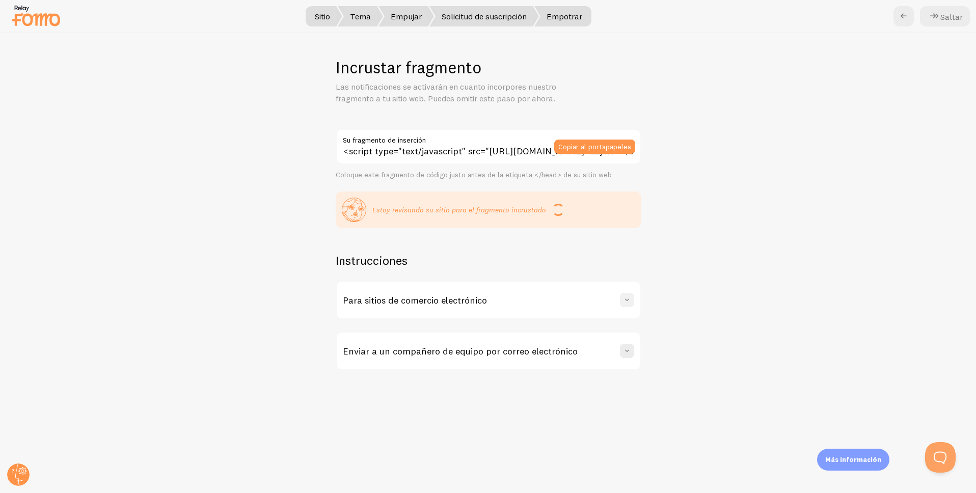
click at [633, 304] on button at bounding box center [627, 300] width 14 height 14
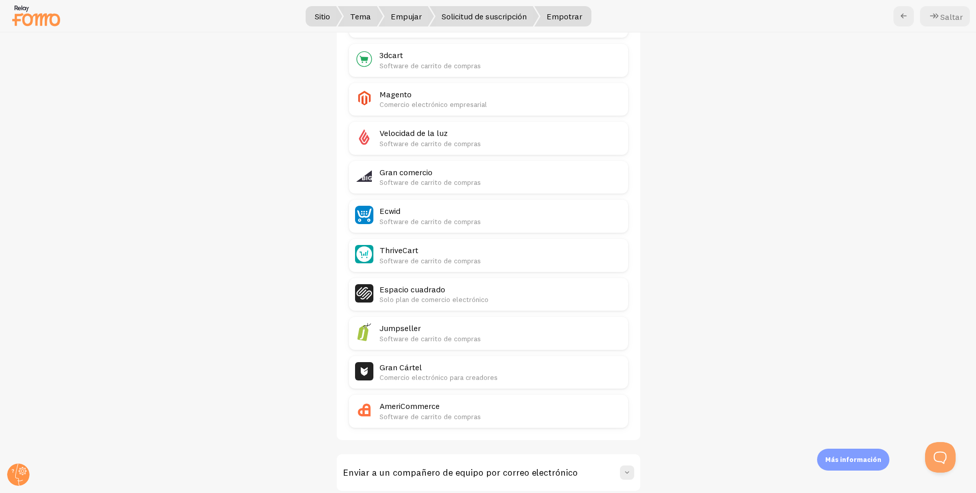
scroll to position [446, 0]
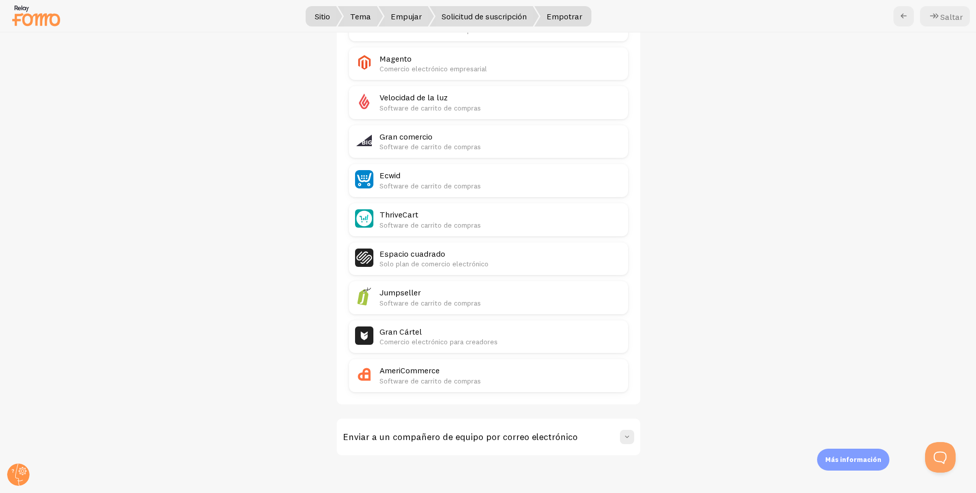
click at [317, 12] on font "Sitio" at bounding box center [322, 16] width 15 height 10
click at [801, 233] on div "Incrustar fragmento Las notificaciones se activarán en cuanto incorpores nuestr…" at bounding box center [489, 263] width 976 height 461
click at [620, 437] on button at bounding box center [627, 437] width 14 height 14
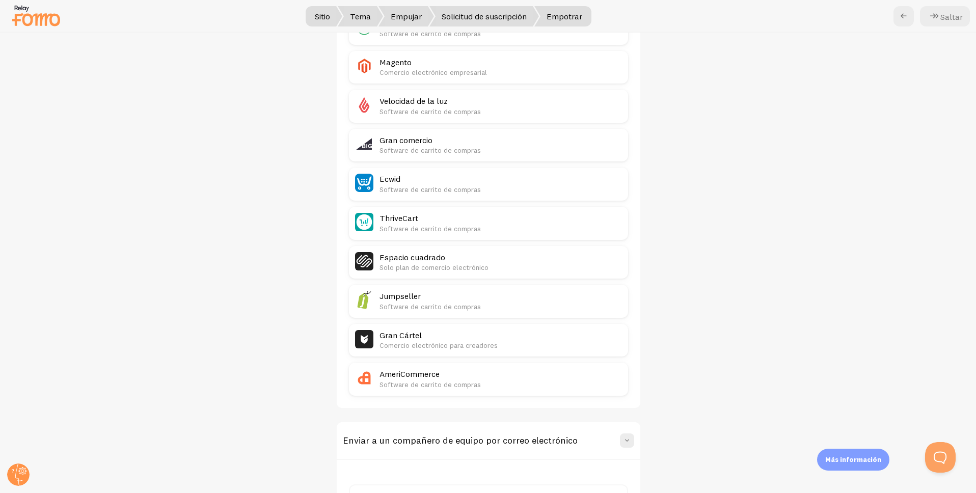
scroll to position [534, 0]
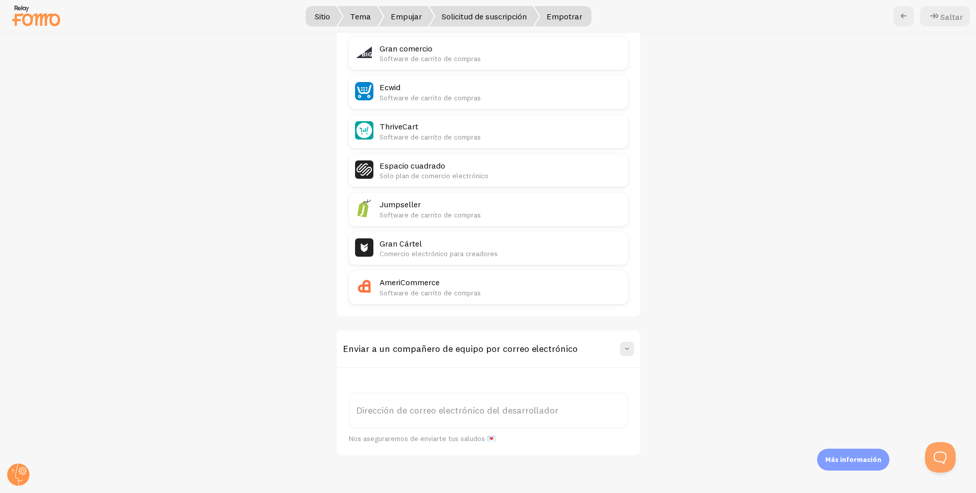
drag, startPoint x: 523, startPoint y: 413, endPoint x: 512, endPoint y: 414, distance: 10.7
click at [521, 413] on font "Dirección de correo electrónico del desarrollador" at bounding box center [457, 410] width 202 height 12
click at [549, 412] on font "Dirección de correo electrónico del desarrollador" at bounding box center [457, 410] width 202 height 12
click at [549, 412] on input "Dirección de correo electrónico del desarrollador" at bounding box center [488, 411] width 279 height 36
paste input "[EMAIL_ADDRESS][DOMAIN_NAME]"
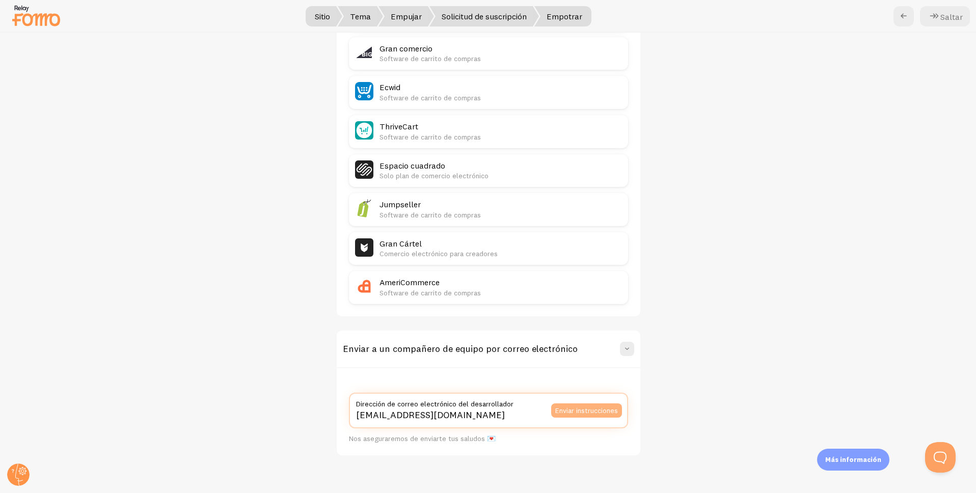
type input "[EMAIL_ADDRESS][DOMAIN_NAME]"
click at [606, 411] on font "Enviar instrucciones" at bounding box center [586, 410] width 63 height 9
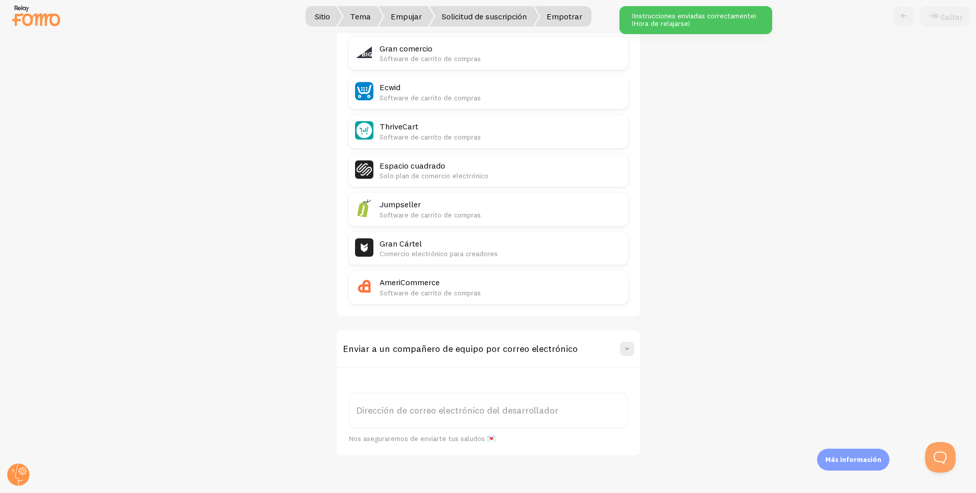
scroll to position [399, 0]
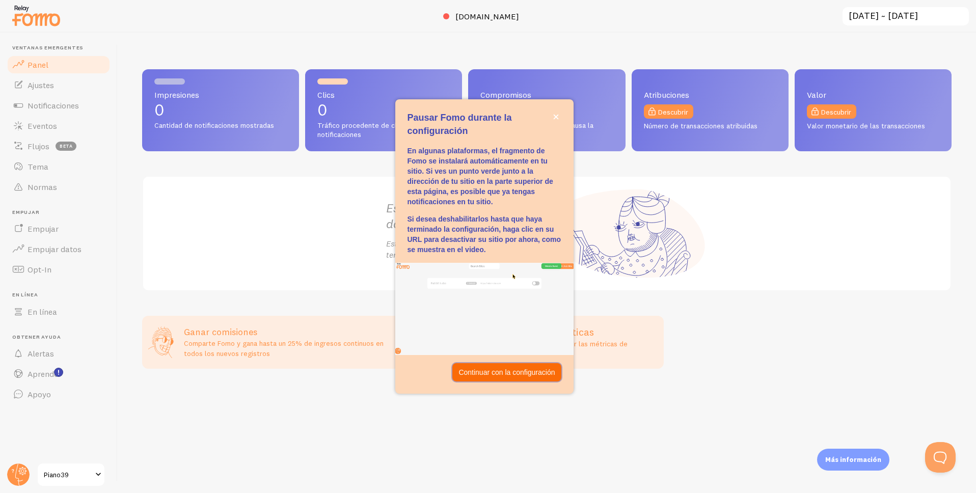
click at [522, 375] on font "Continuar con la configuración" at bounding box center [506, 372] width 96 height 8
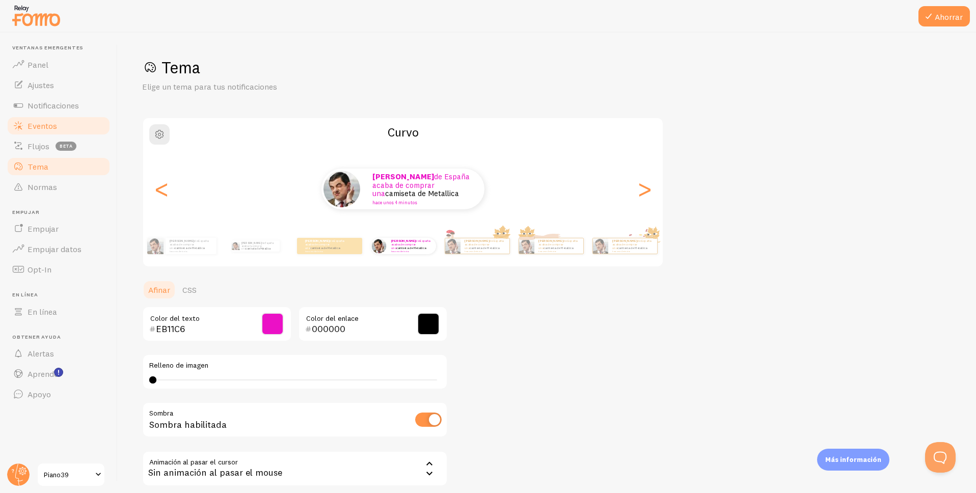
click at [58, 117] on link "Eventos" at bounding box center [58, 126] width 105 height 20
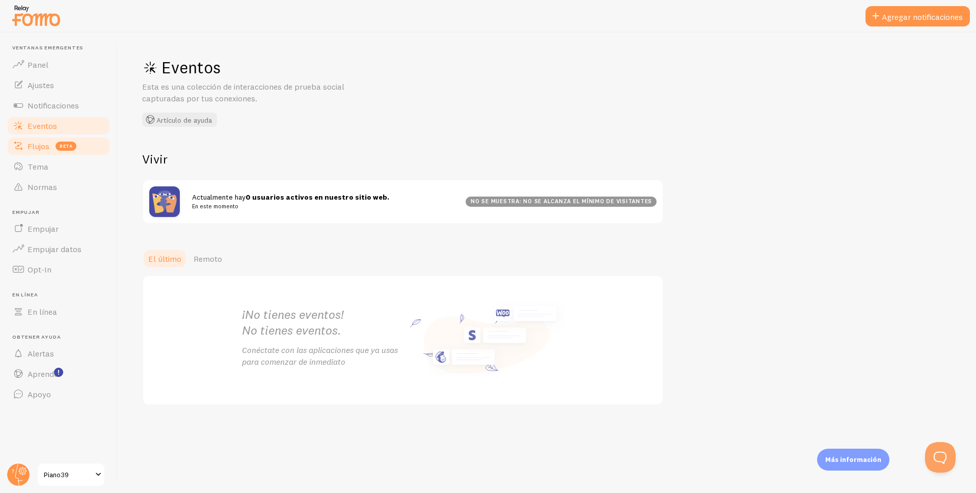
click at [50, 139] on link "Flujos beta" at bounding box center [58, 146] width 105 height 20
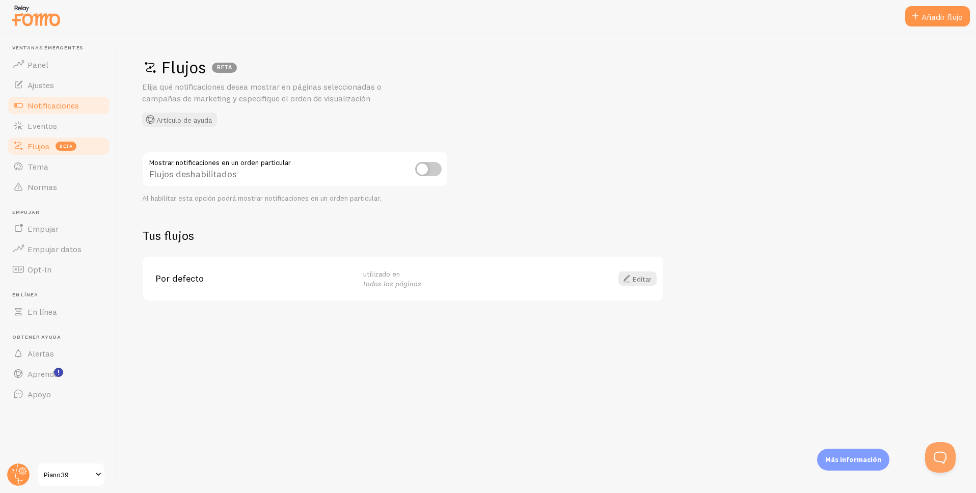
click at [60, 109] on font "Notificaciones" at bounding box center [53, 105] width 51 height 10
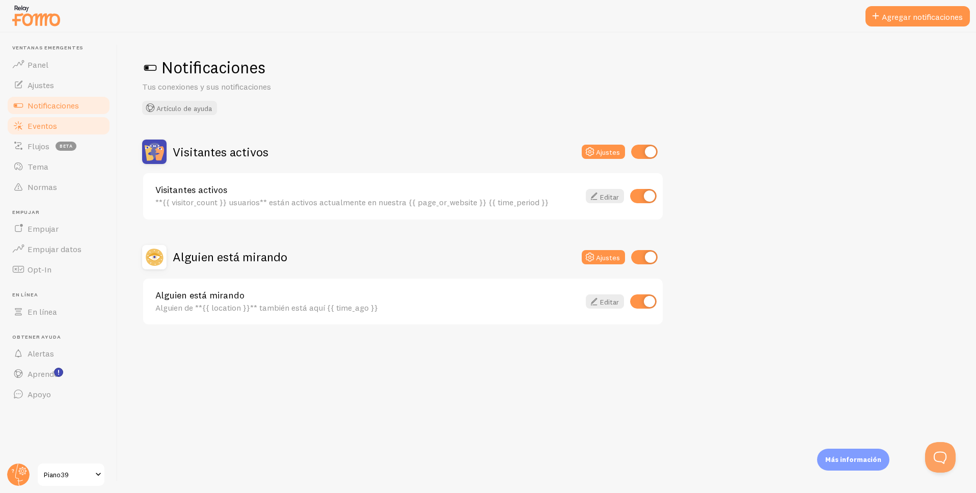
click at [68, 129] on link "Eventos" at bounding box center [58, 126] width 105 height 20
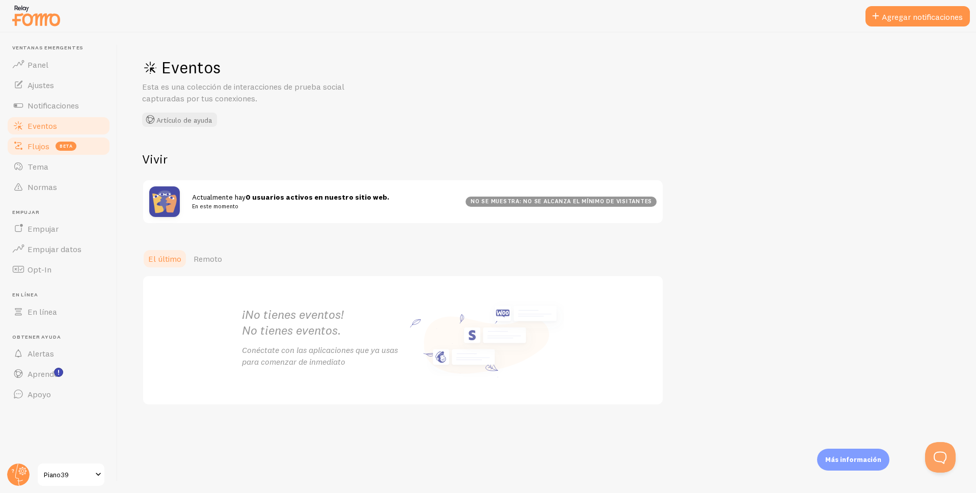
click at [40, 151] on link "Flujos beta" at bounding box center [58, 146] width 105 height 20
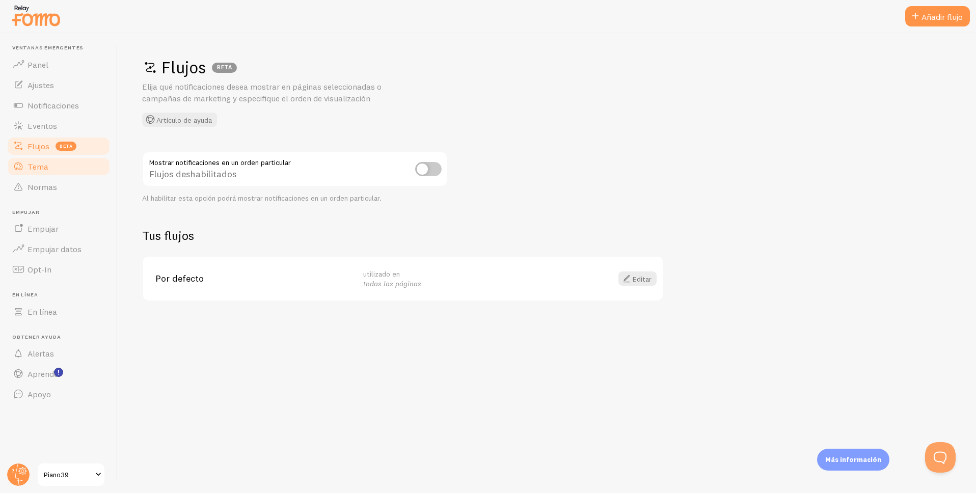
click at [50, 167] on link "Tema" at bounding box center [58, 166] width 105 height 20
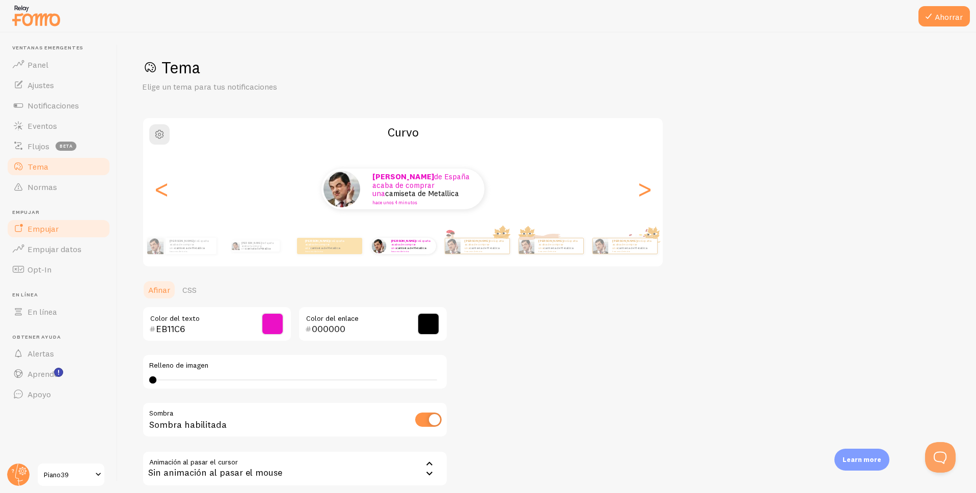
click at [63, 228] on link "Empujar" at bounding box center [58, 229] width 105 height 20
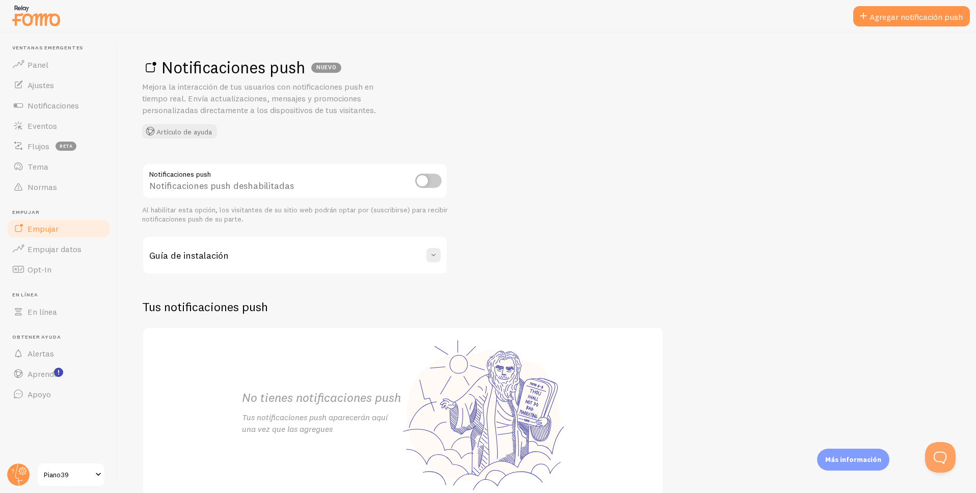
drag, startPoint x: 68, startPoint y: 249, endPoint x: 114, endPoint y: 244, distance: 46.1
click at [68, 249] on font "Empujar datos" at bounding box center [55, 249] width 54 height 10
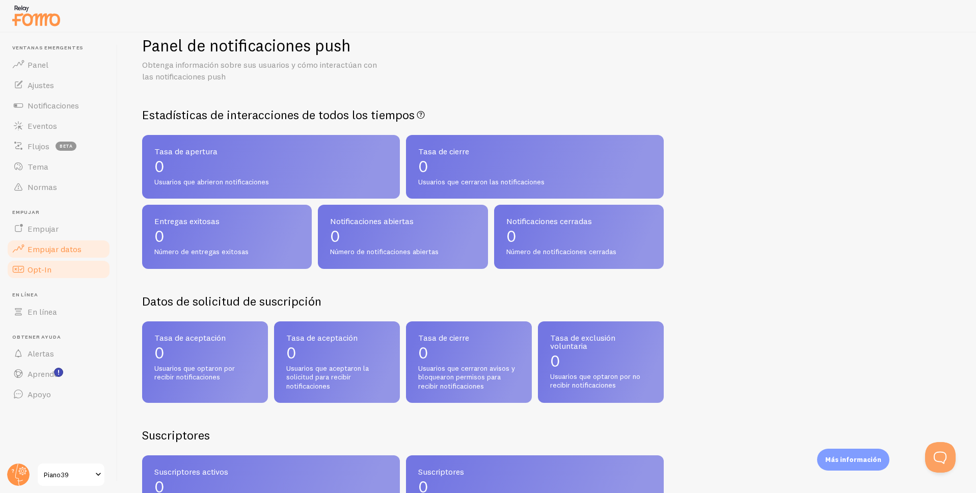
scroll to position [46, 0]
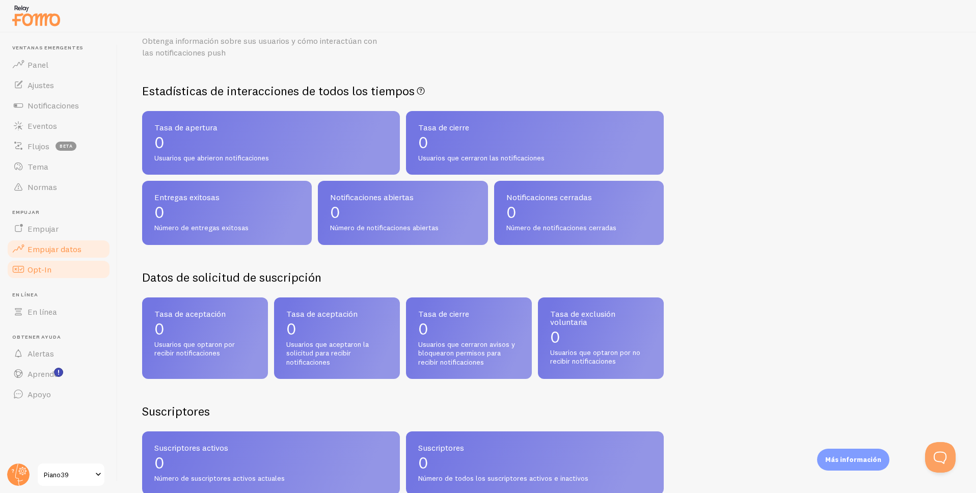
click at [47, 272] on font "Opt-In" at bounding box center [40, 269] width 24 height 10
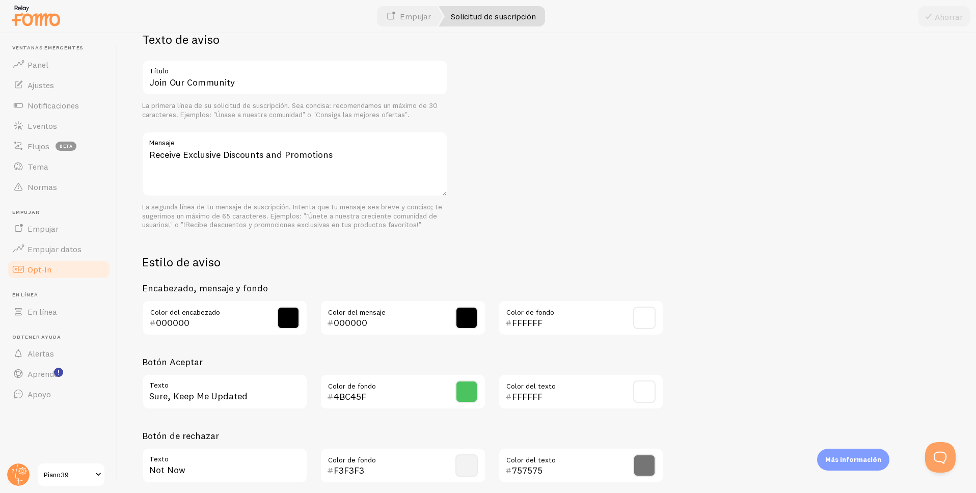
scroll to position [360, 0]
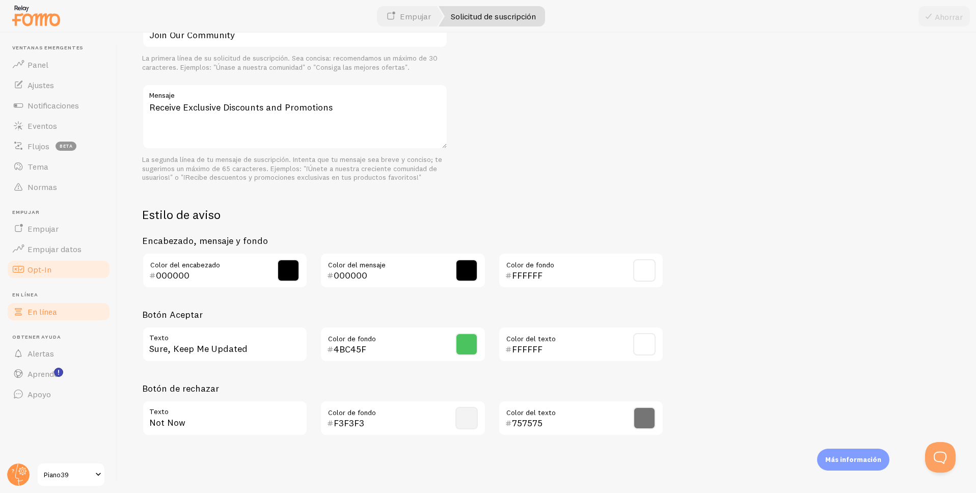
click at [31, 305] on link "En línea" at bounding box center [58, 312] width 105 height 20
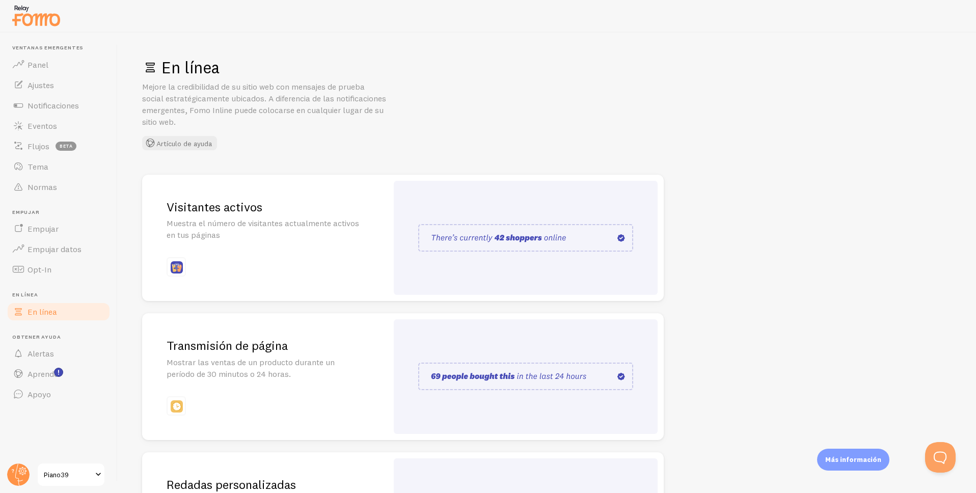
click at [519, 236] on img at bounding box center [525, 238] width 215 height 28
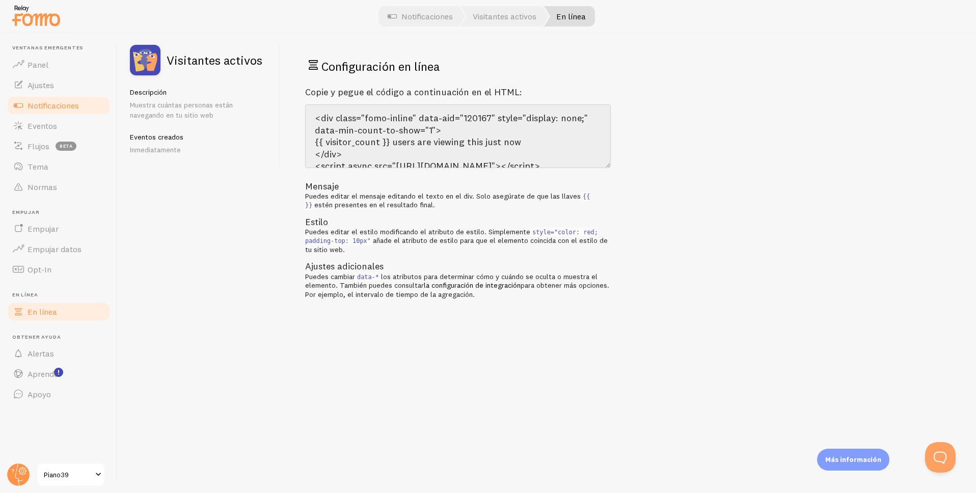
click at [48, 311] on font "En línea" at bounding box center [43, 312] width 30 height 10
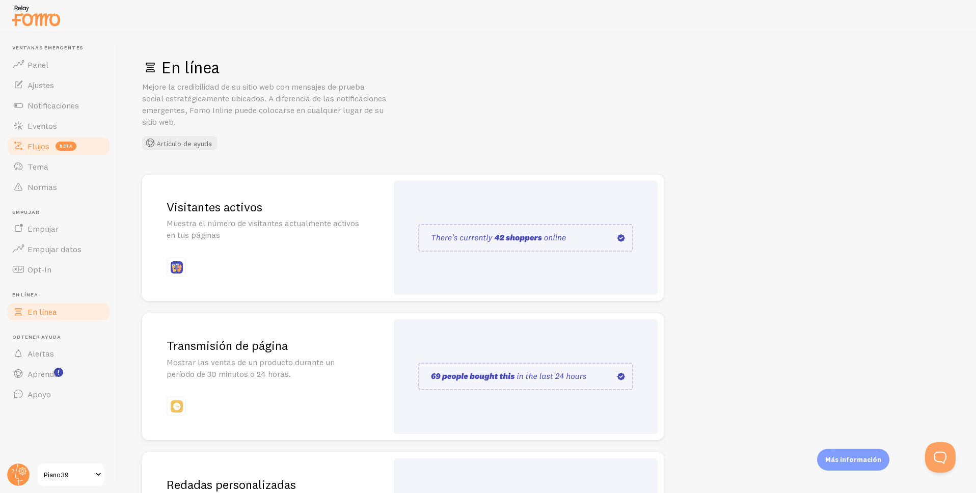
click at [38, 151] on link "Flujos beta" at bounding box center [58, 146] width 105 height 20
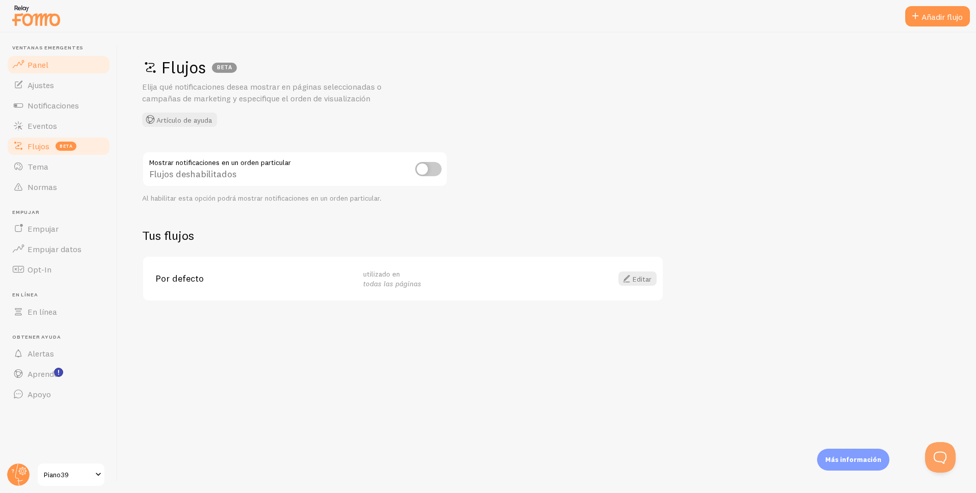
click at [45, 69] on link "Panel" at bounding box center [58, 65] width 105 height 20
